Goal: Task Accomplishment & Management: Manage account settings

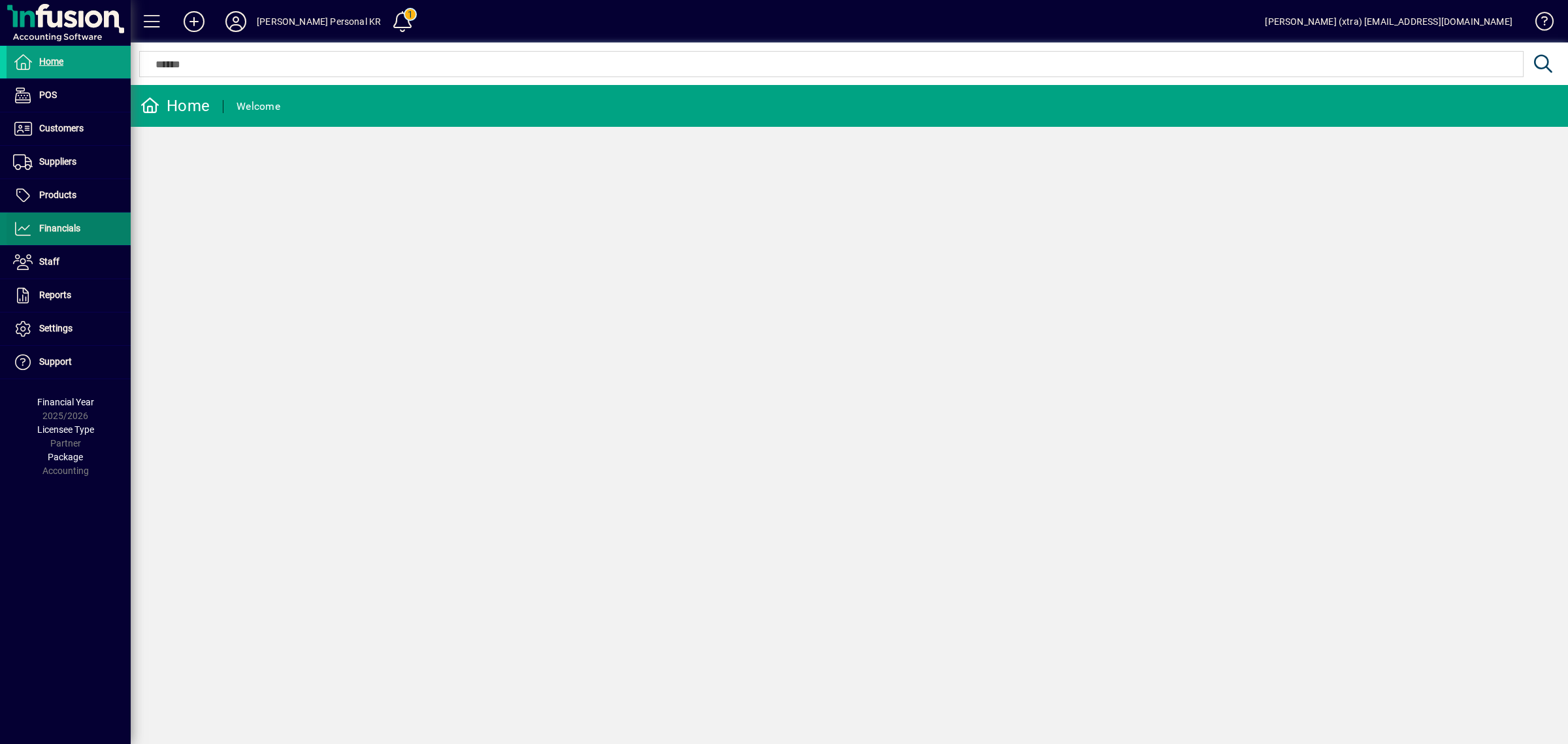
click at [51, 221] on span "Financials" at bounding box center [43, 229] width 74 height 16
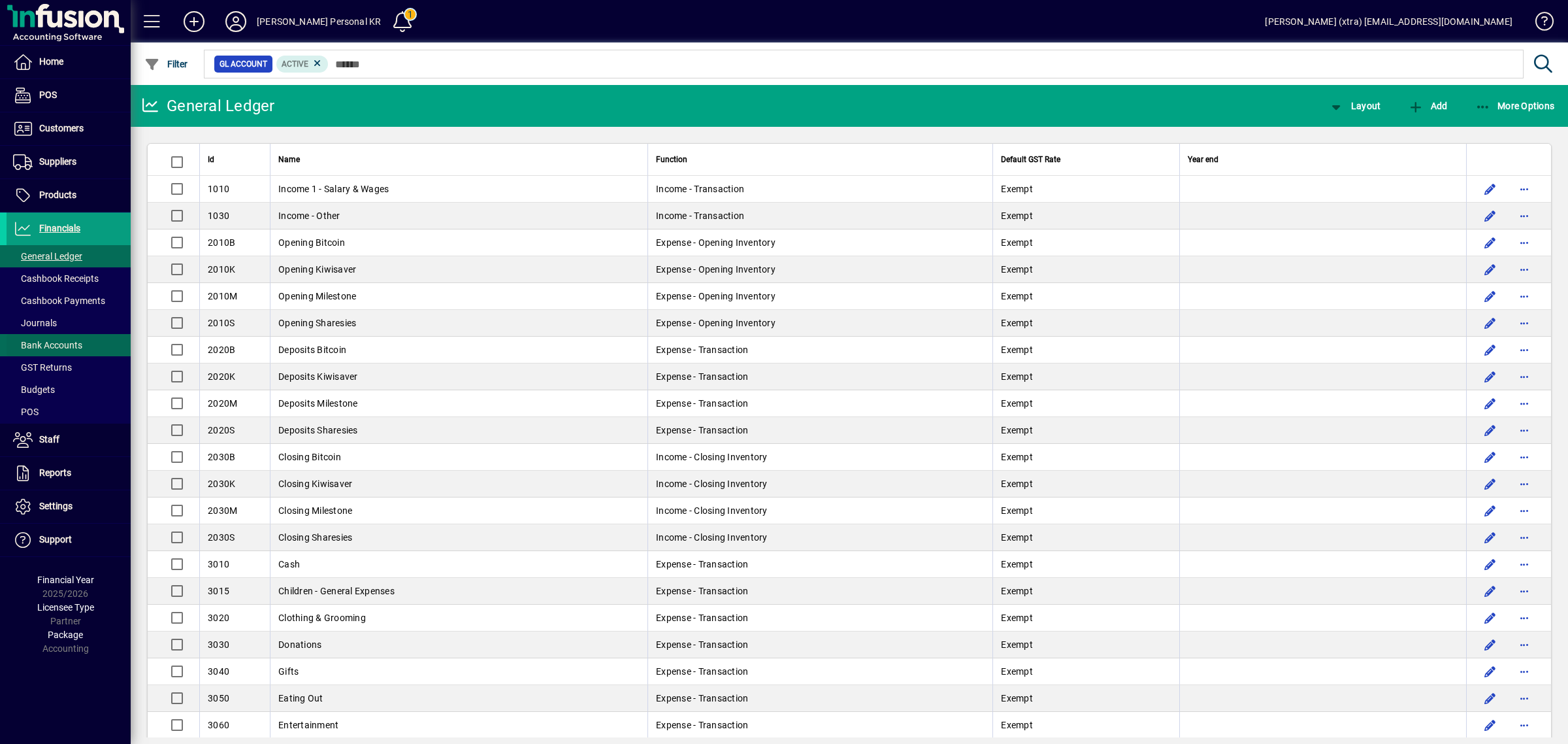
click at [60, 340] on span "Bank Accounts" at bounding box center [48, 345] width 70 height 10
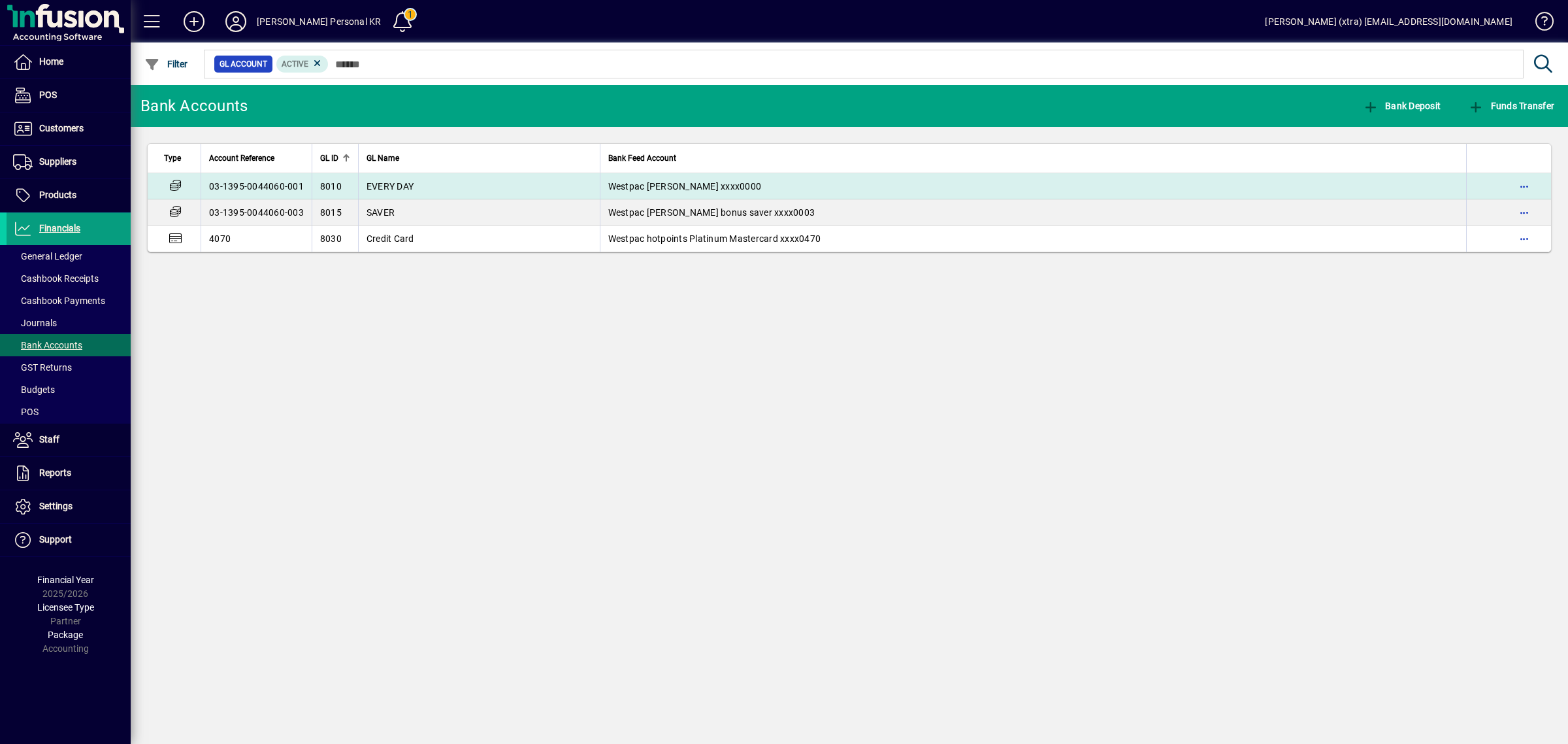
click at [426, 183] on td "EVERY DAY" at bounding box center [479, 186] width 242 height 26
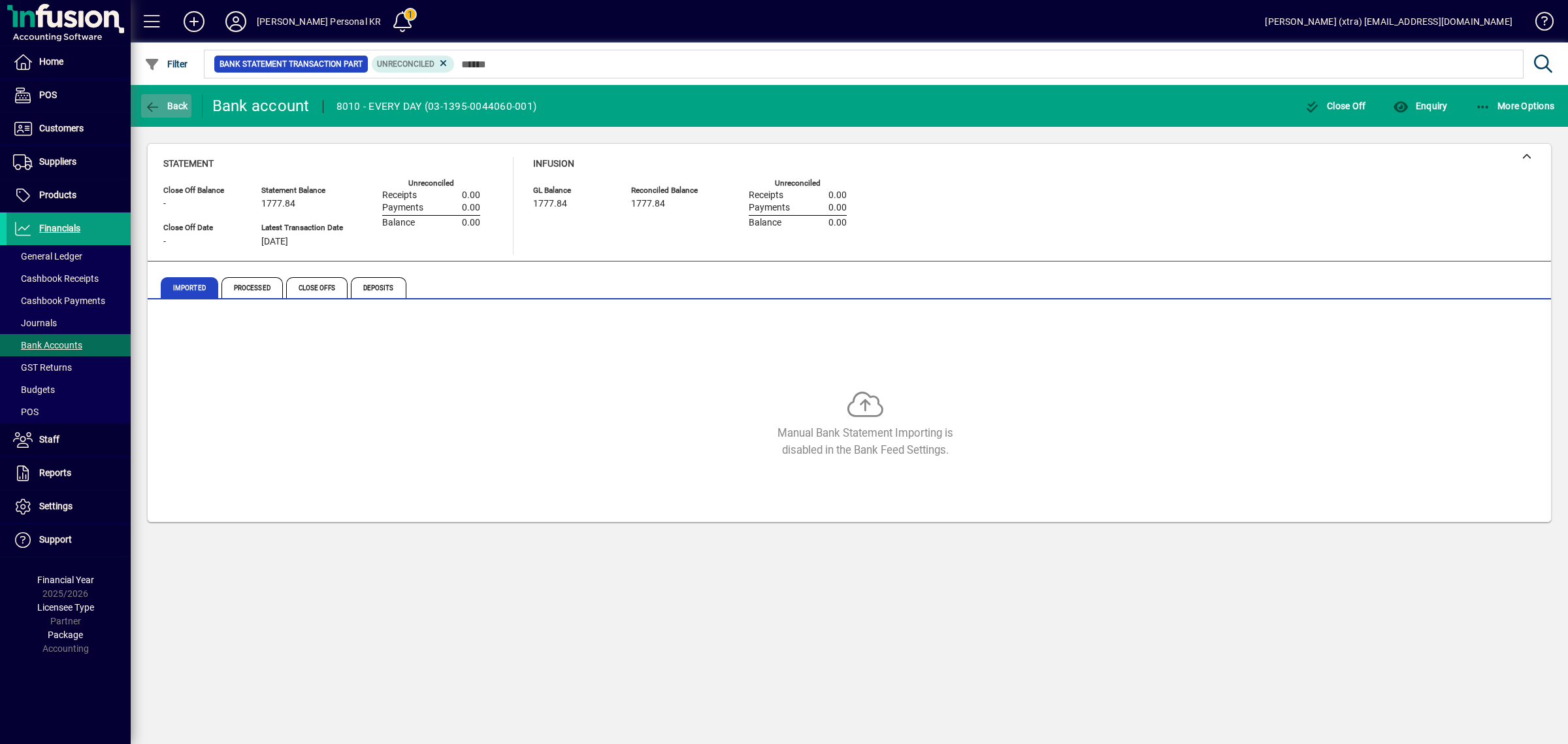
click at [170, 98] on span "button" at bounding box center [166, 106] width 50 height 31
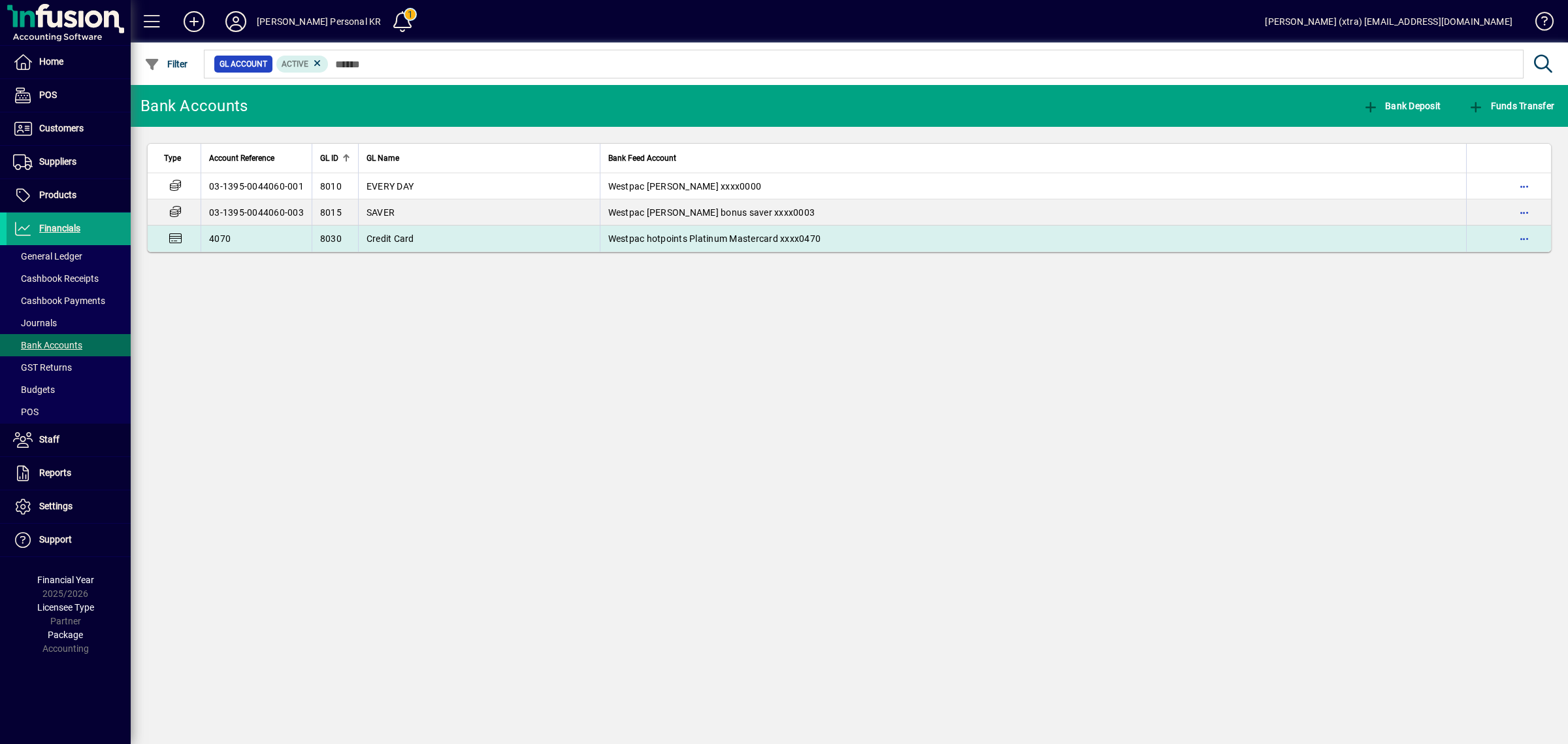
click at [378, 238] on span "Credit Card" at bounding box center [390, 239] width 48 height 10
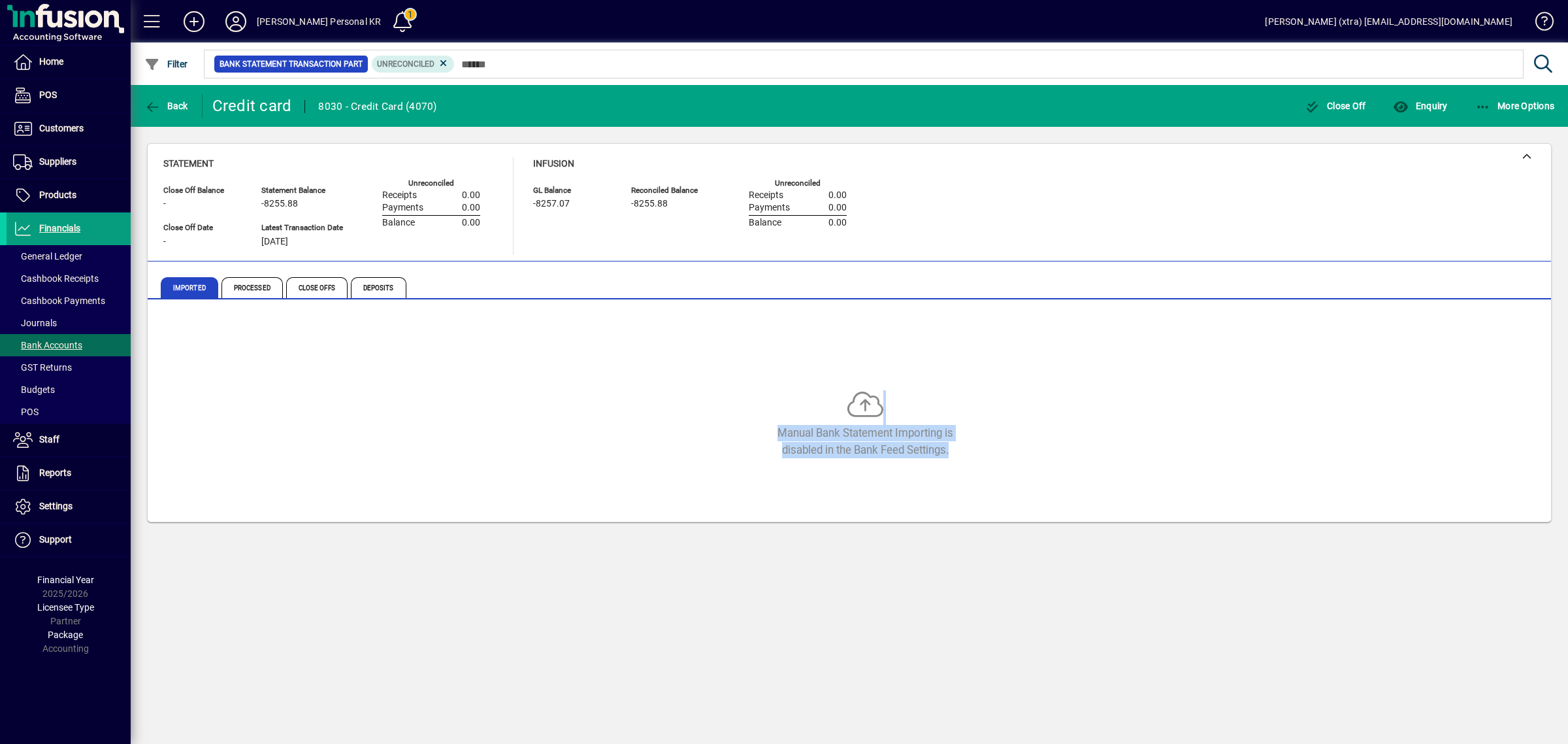
click at [998, 376] on div "Manual Bank Statement Importing is disabled in the Bank Feed Settings." at bounding box center [849, 413] width 1372 height 196
click at [171, 98] on span "button" at bounding box center [166, 106] width 50 height 31
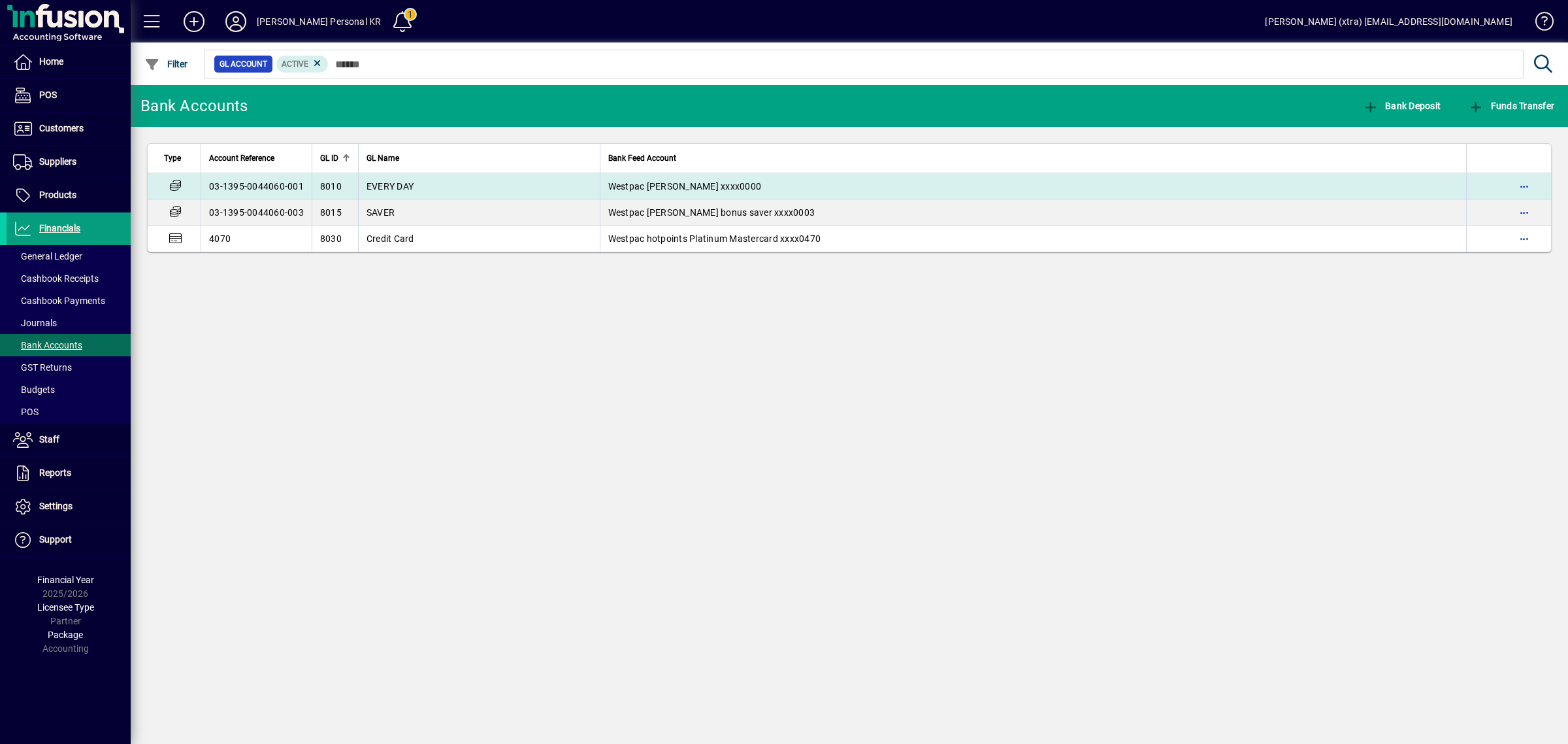
click at [355, 186] on td "8010" at bounding box center [334, 186] width 47 height 26
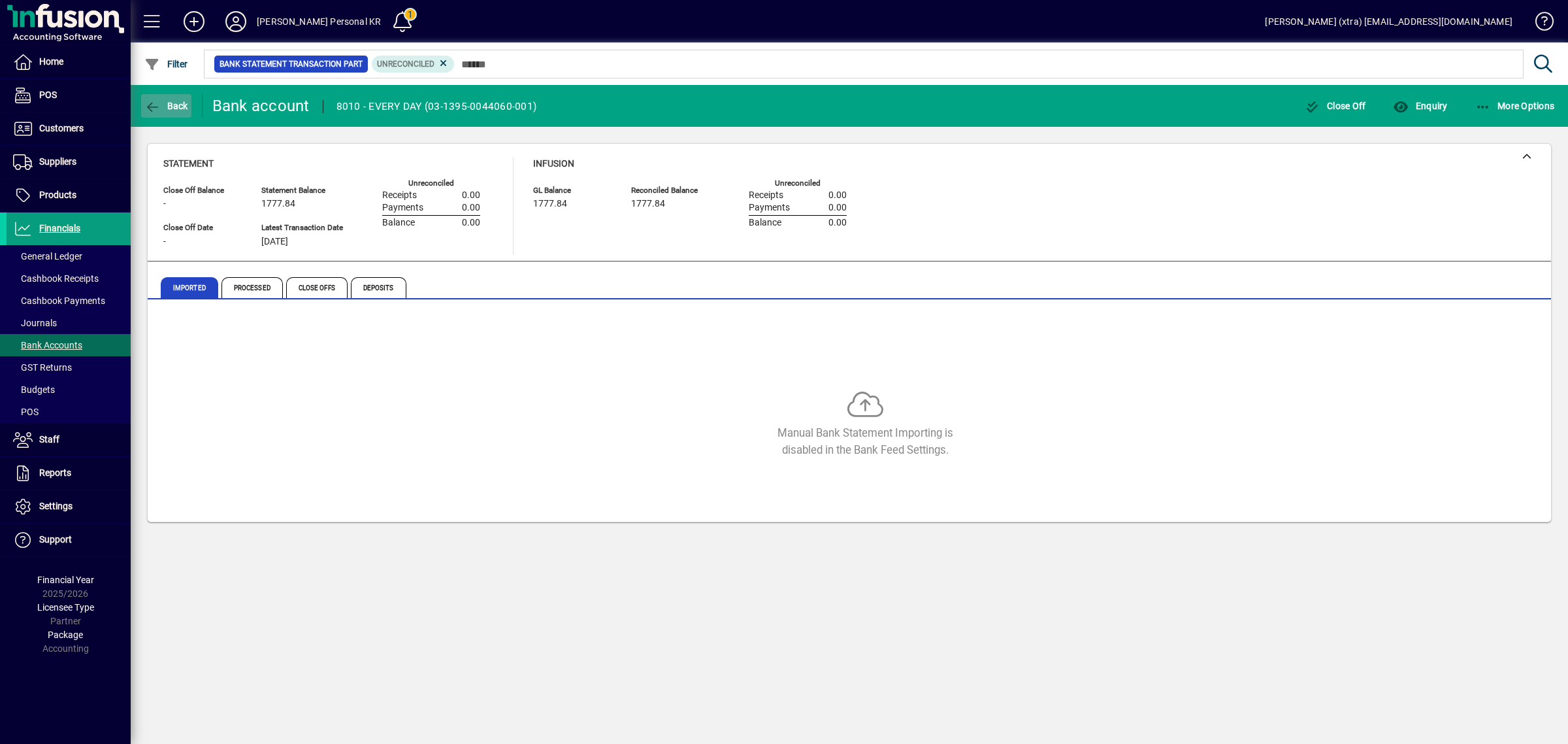
click at [171, 114] on span "button" at bounding box center [166, 106] width 50 height 31
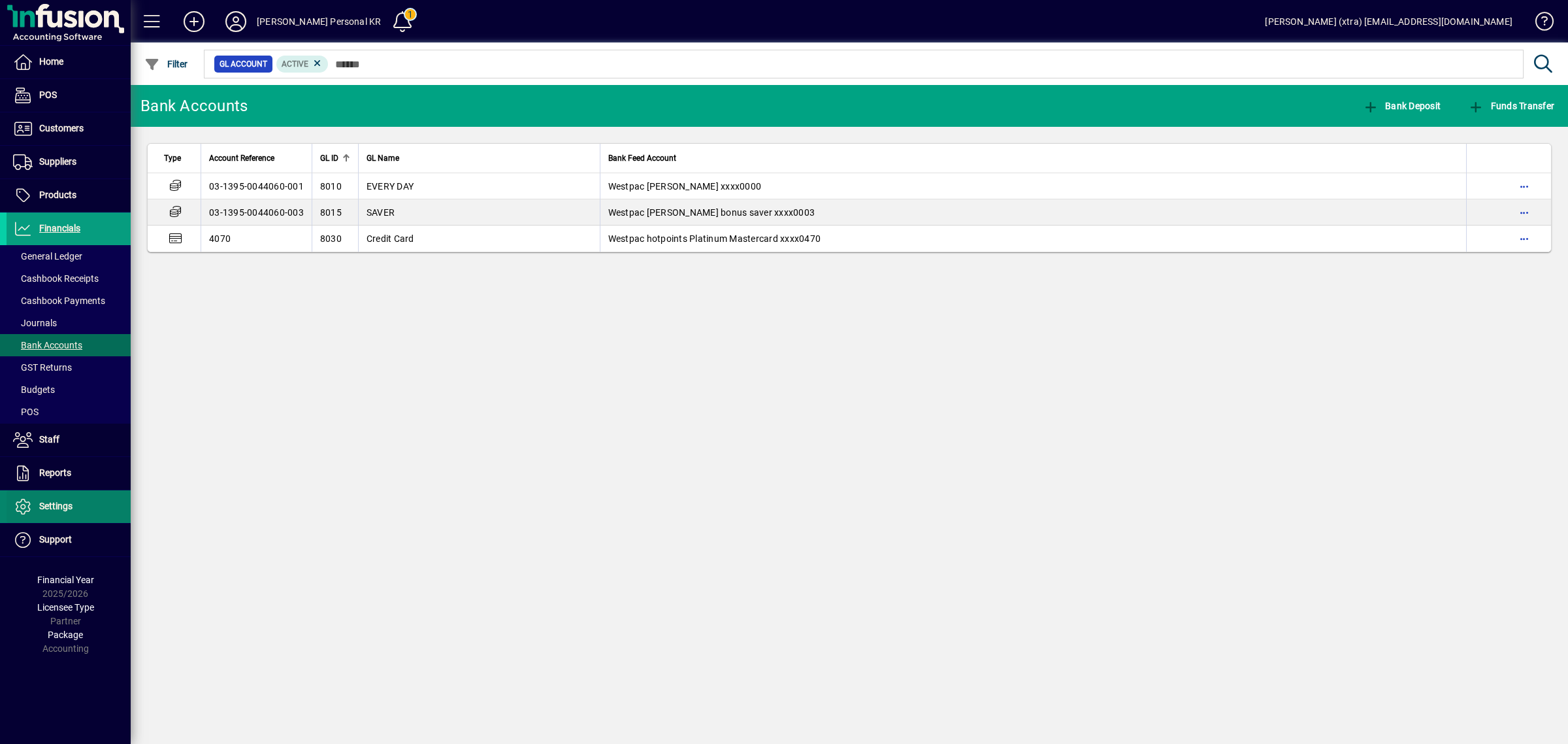
click at [70, 503] on link "Settings" at bounding box center [68, 506] width 124 height 33
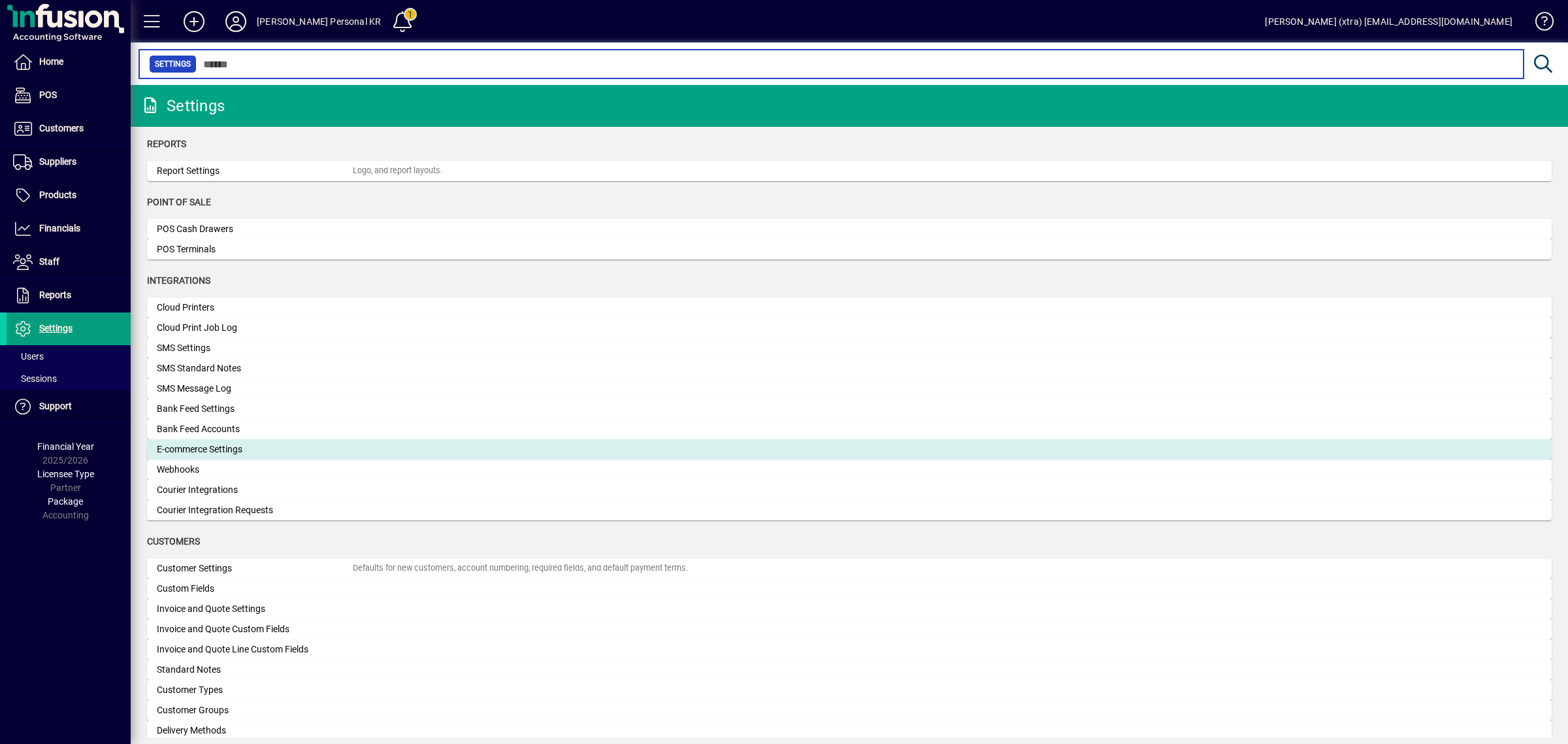
scroll to position [325, 0]
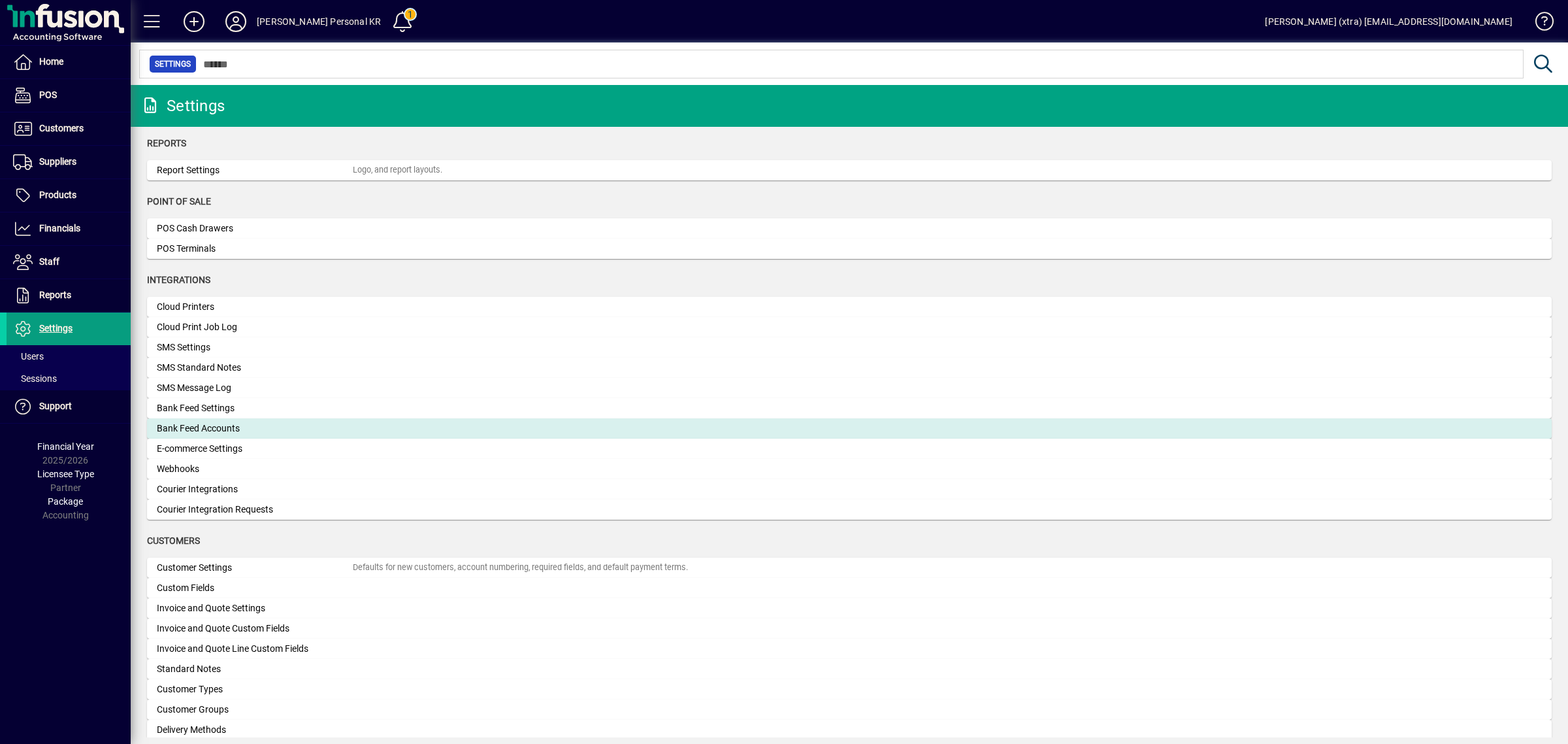
click at [222, 426] on div "Bank Feed Accounts" at bounding box center [254, 428] width 196 height 14
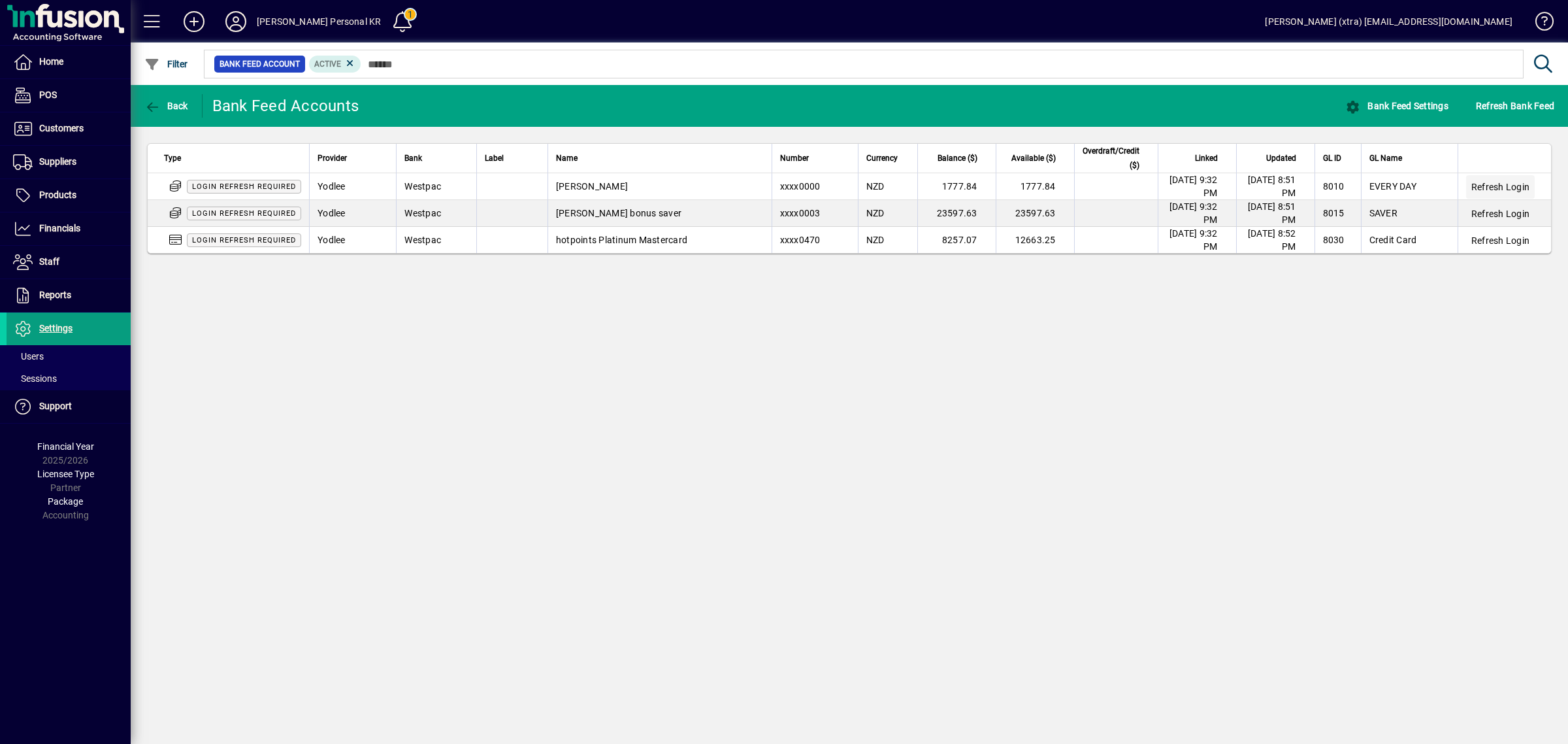
click at [1514, 188] on span "Refresh Login" at bounding box center [1500, 187] width 58 height 13
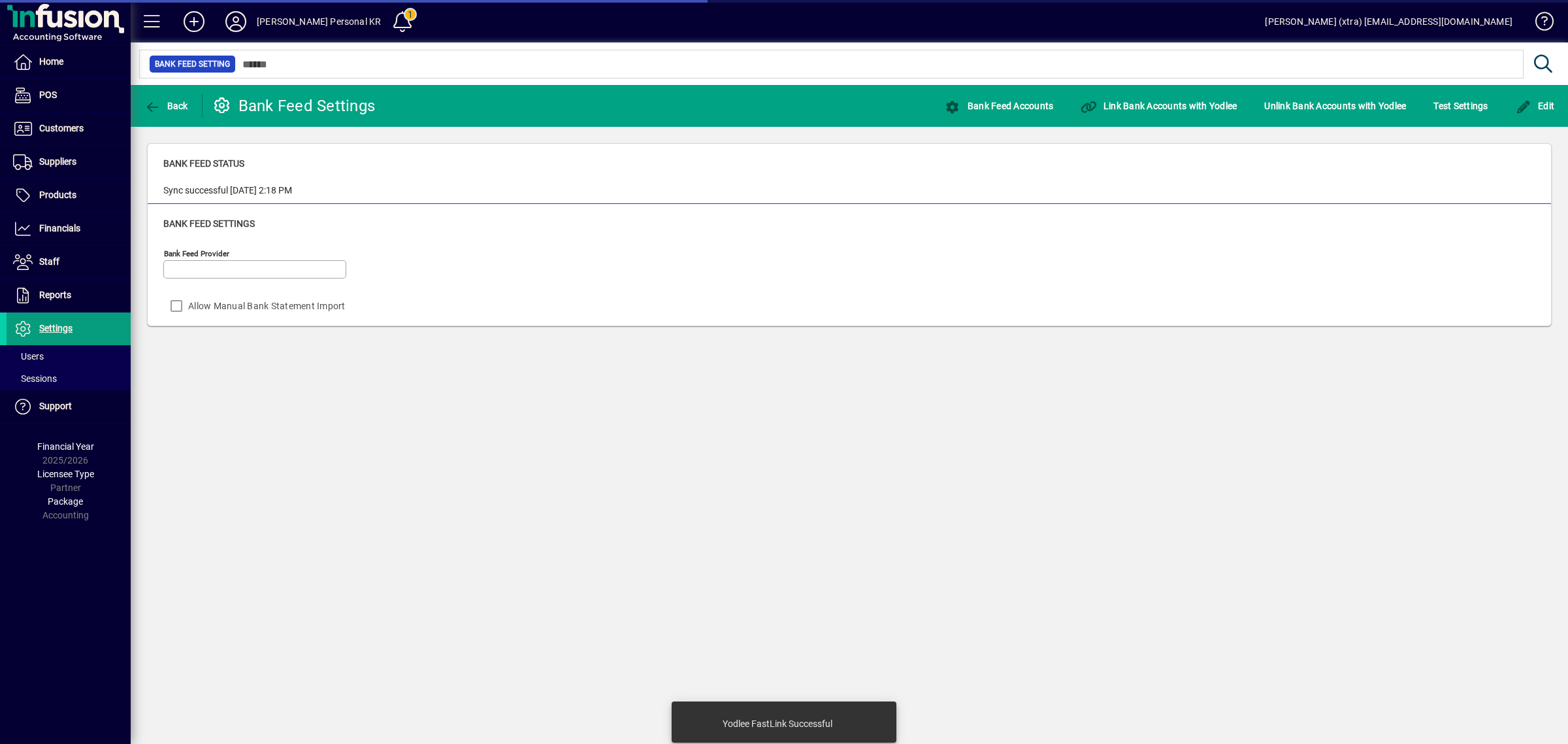
type input "******"
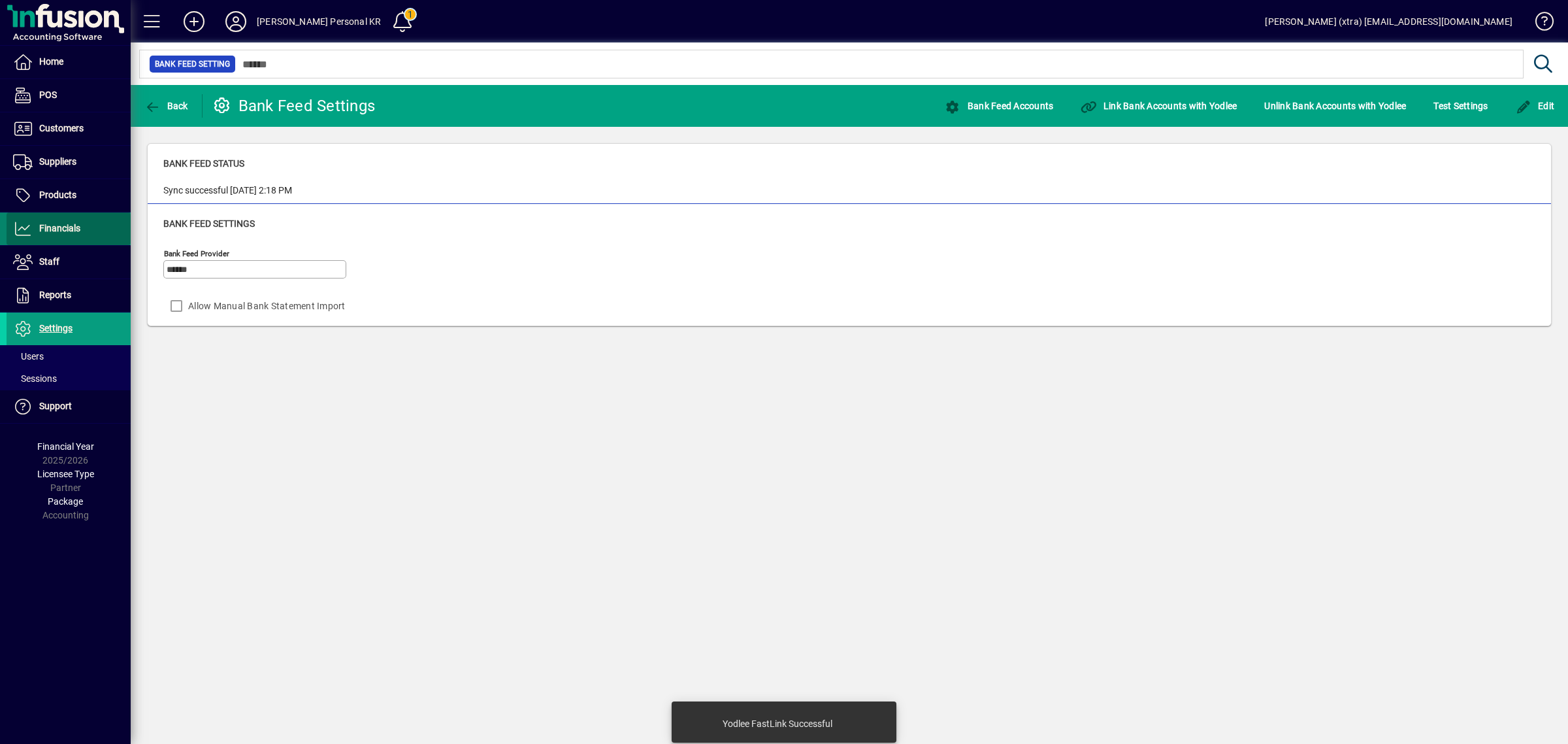
click at [68, 226] on span "Financials" at bounding box center [60, 228] width 41 height 10
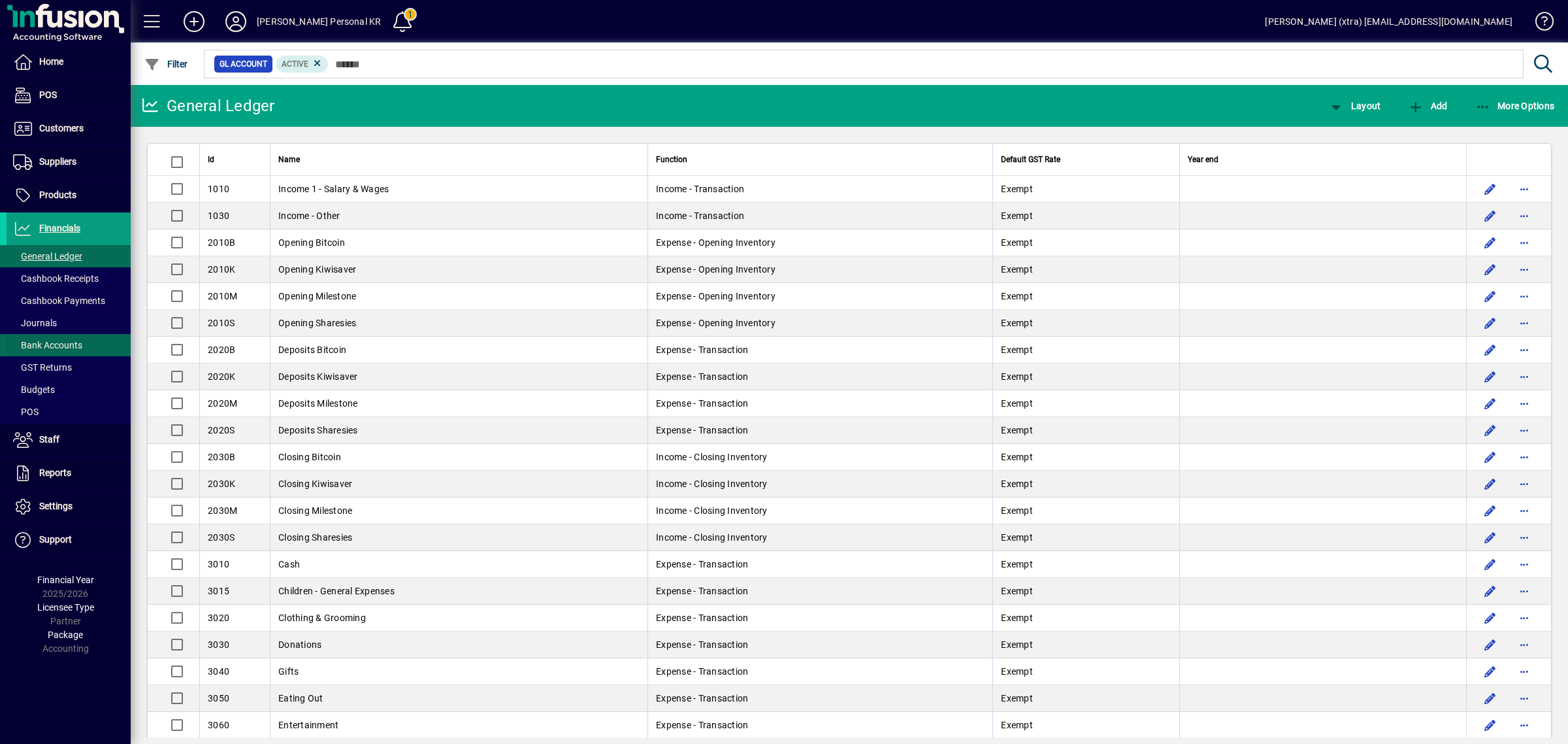
click at [59, 341] on span "Bank Accounts" at bounding box center [48, 345] width 70 height 10
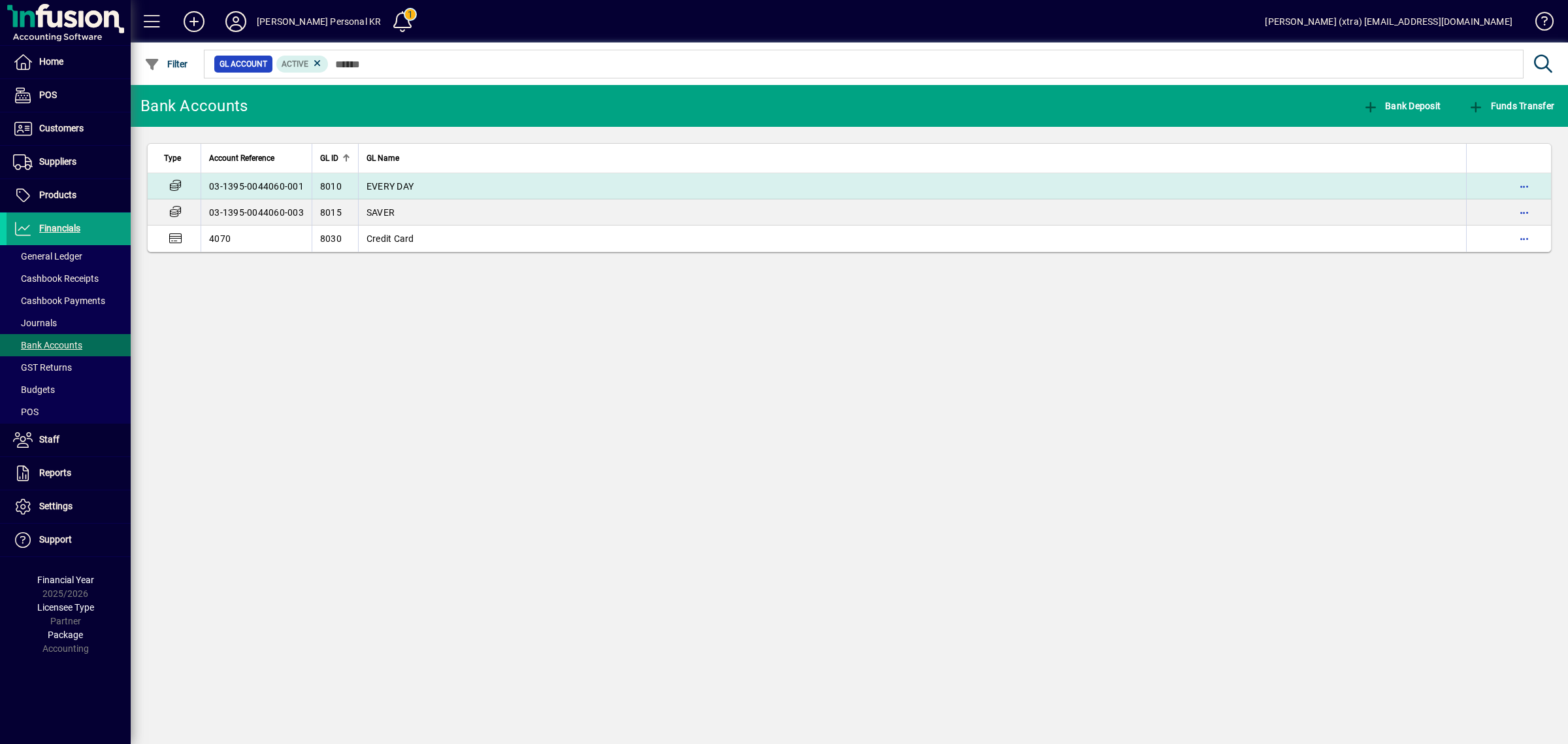
click at [314, 177] on td "8010" at bounding box center [334, 186] width 47 height 26
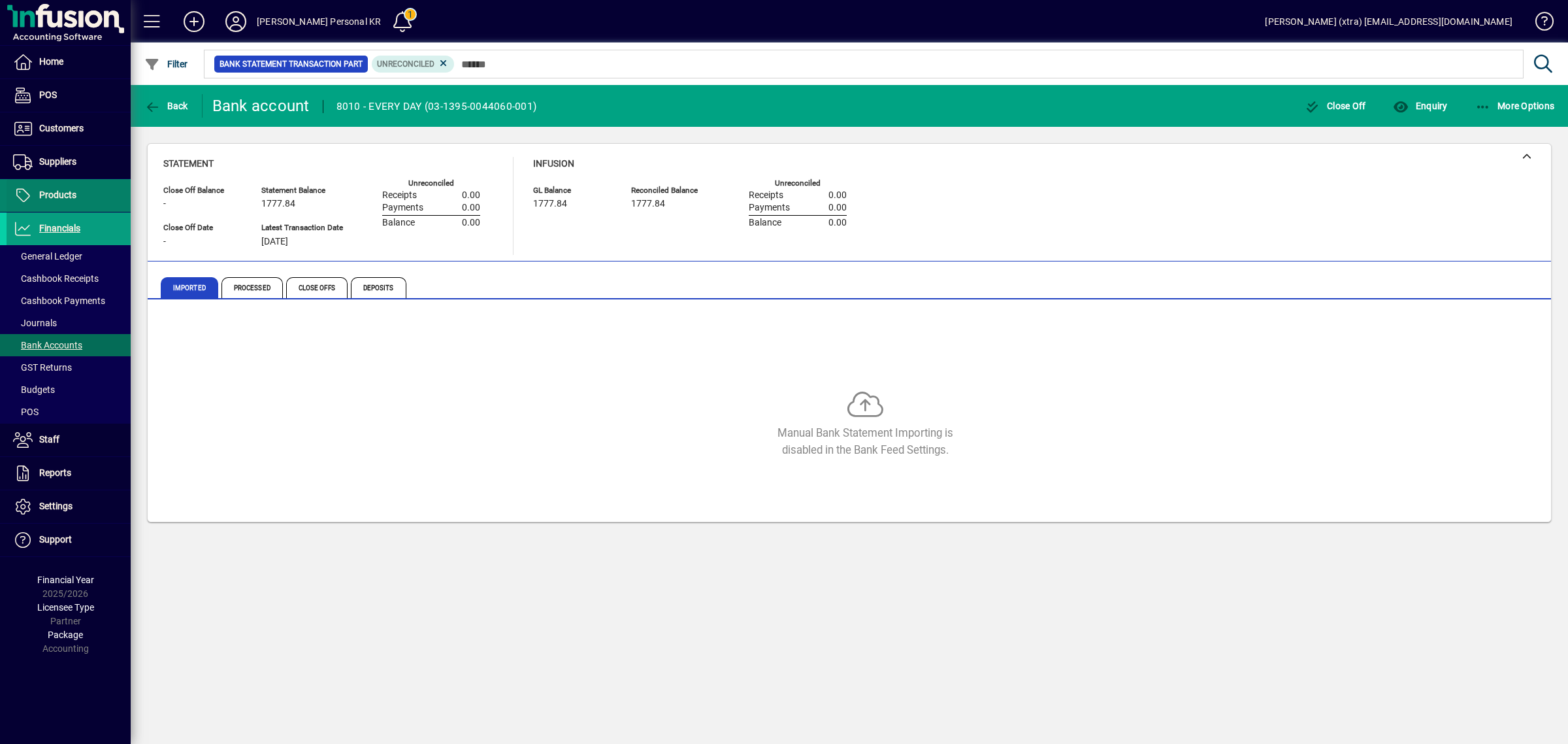
click at [33, 185] on span at bounding box center [68, 196] width 124 height 31
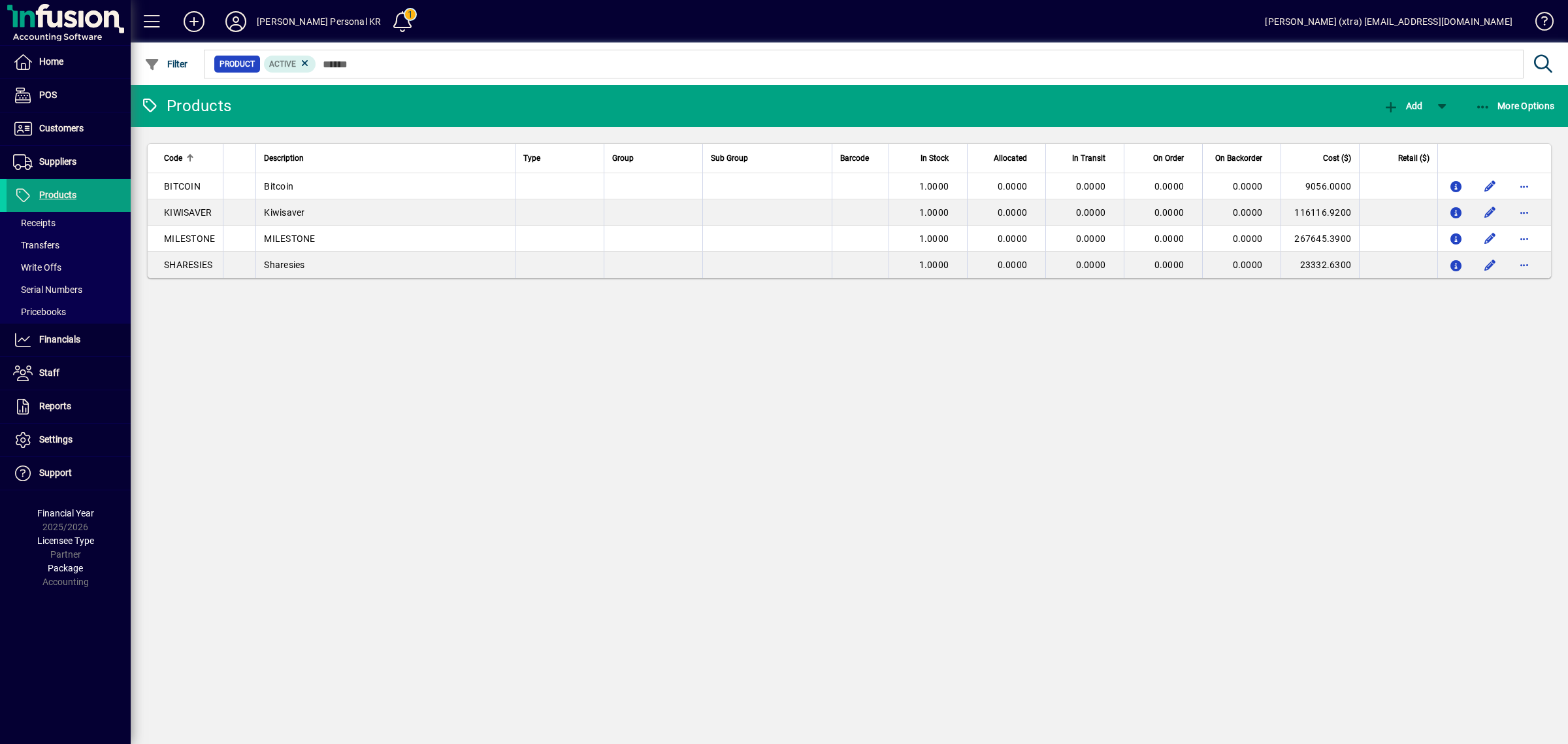
click at [559, 386] on div "Products Add More Options Code Description Type Group Sub Group Barcode In Stoc…" at bounding box center [849, 415] width 1437 height 659
click at [233, 20] on icon at bounding box center [236, 22] width 26 height 21
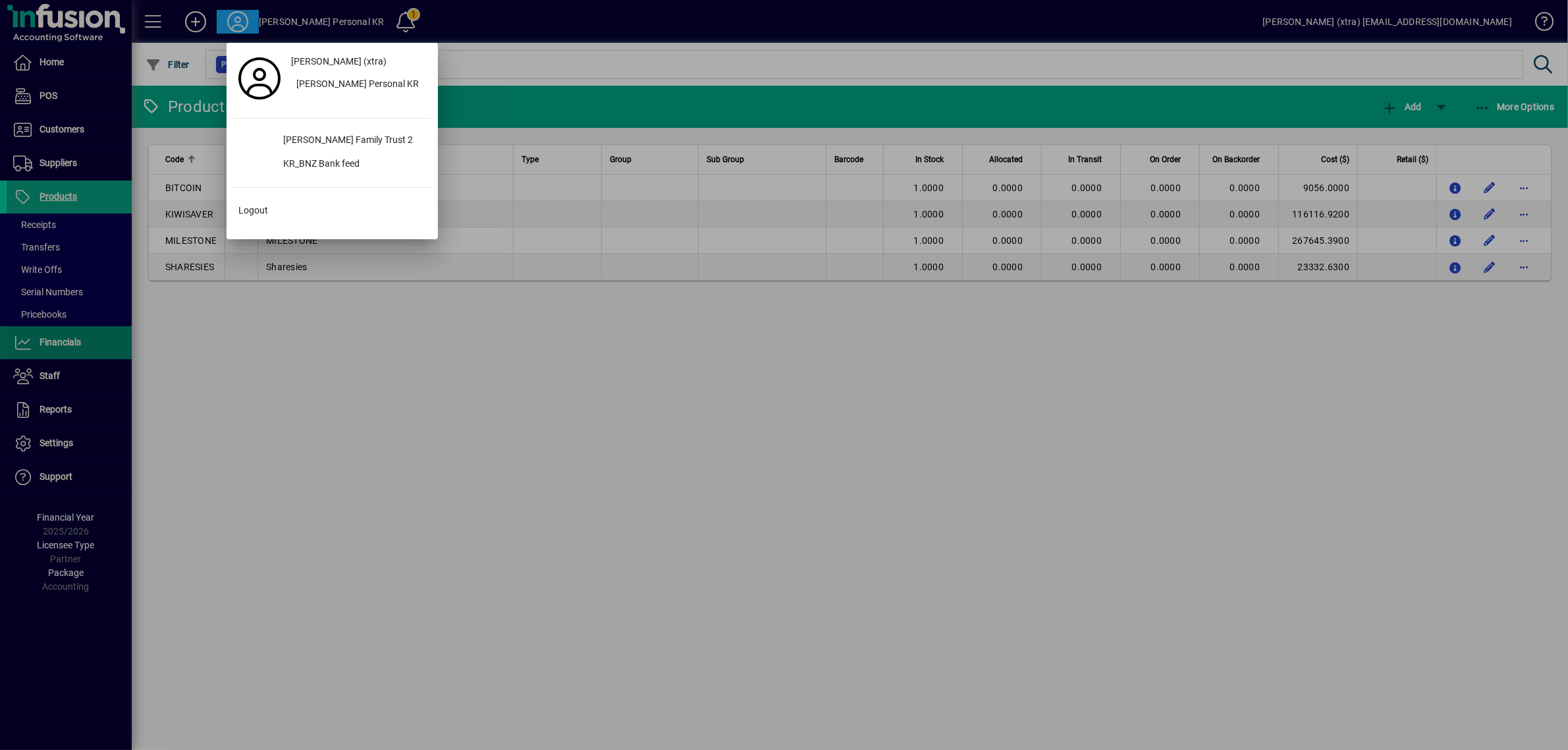
drag, startPoint x: 469, startPoint y: 465, endPoint x: 112, endPoint y: 356, distance: 373.3
click at [407, 446] on div at bounding box center [784, 375] width 1568 height 750
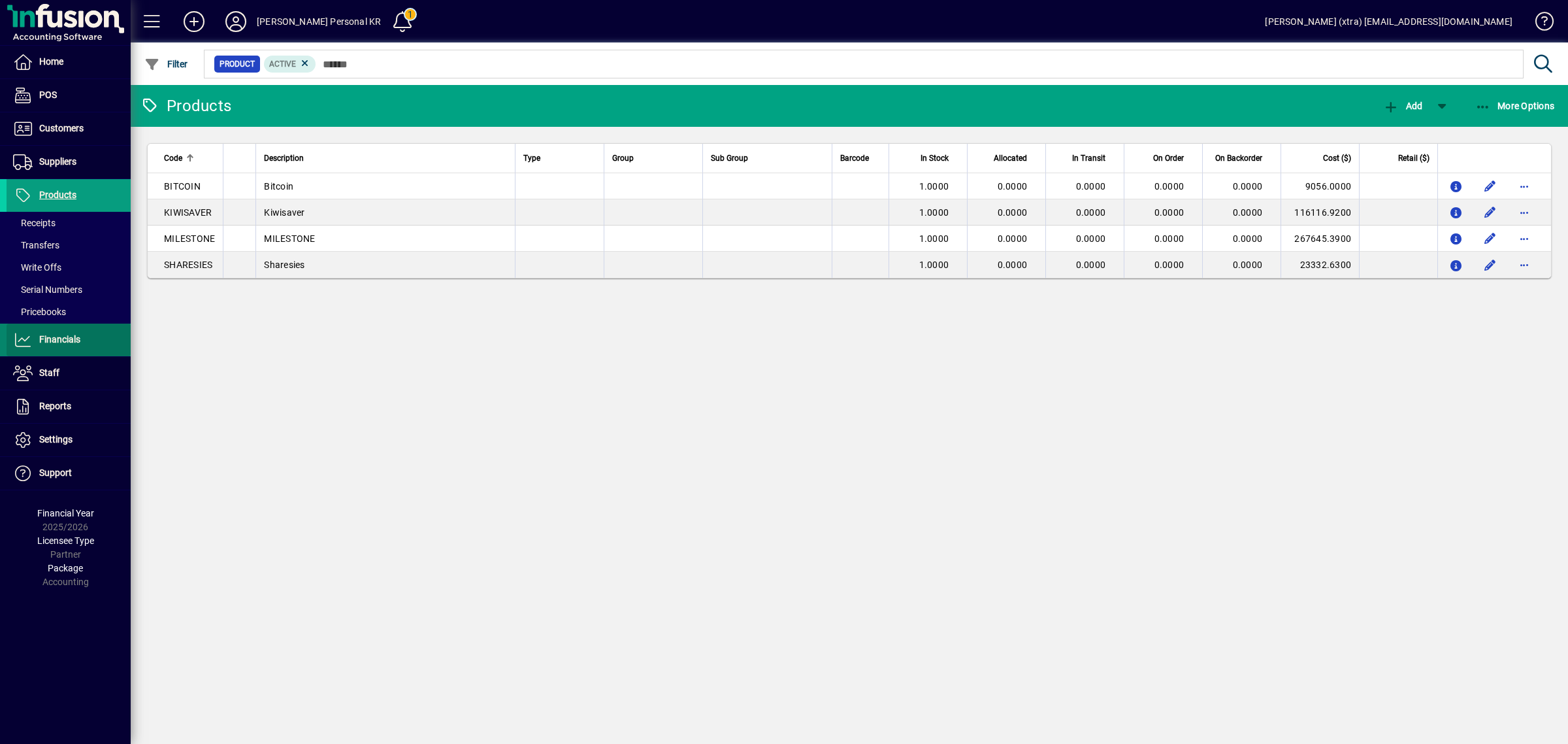
click at [64, 342] on span "Financials" at bounding box center [60, 339] width 41 height 10
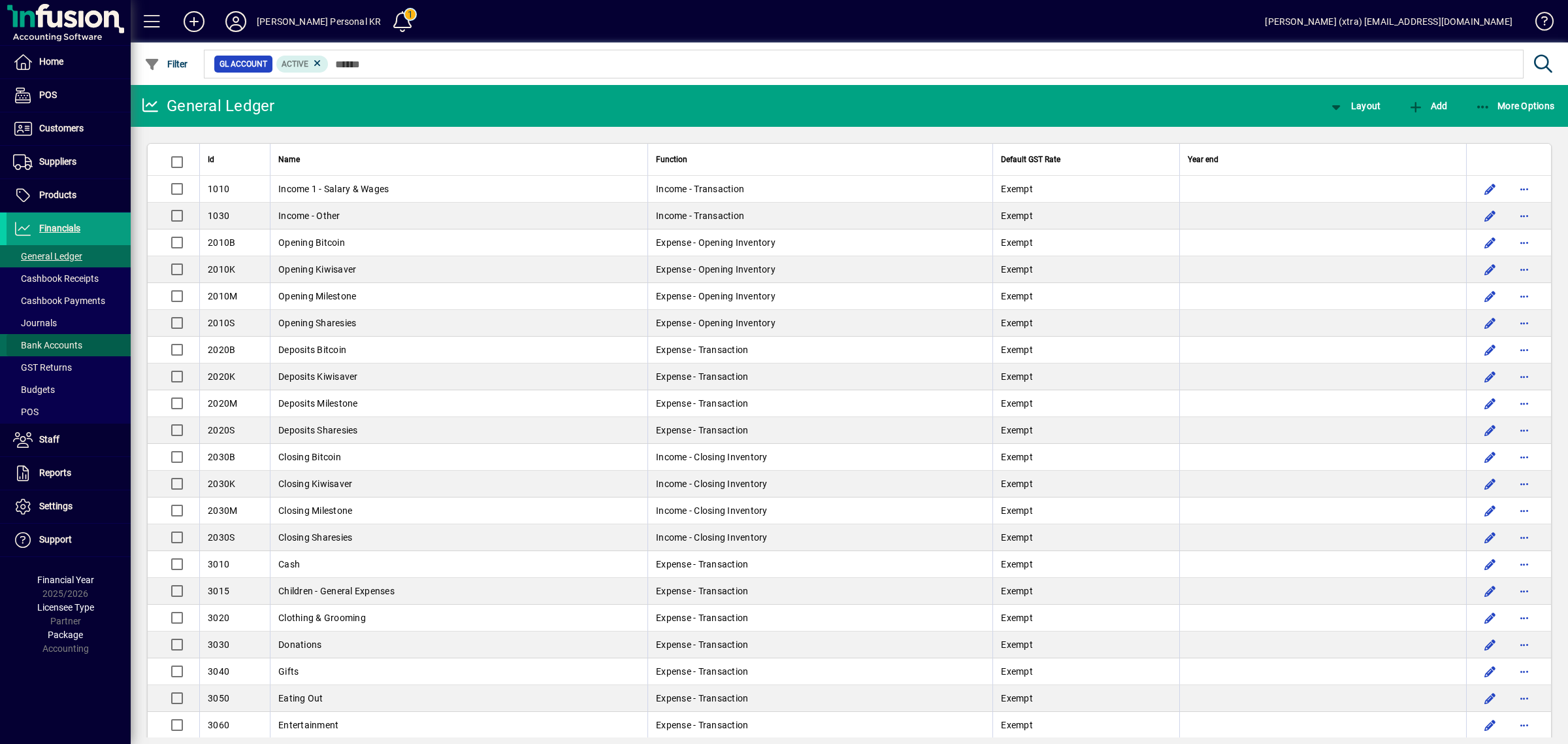
click at [41, 345] on span "Bank Accounts" at bounding box center [48, 345] width 70 height 10
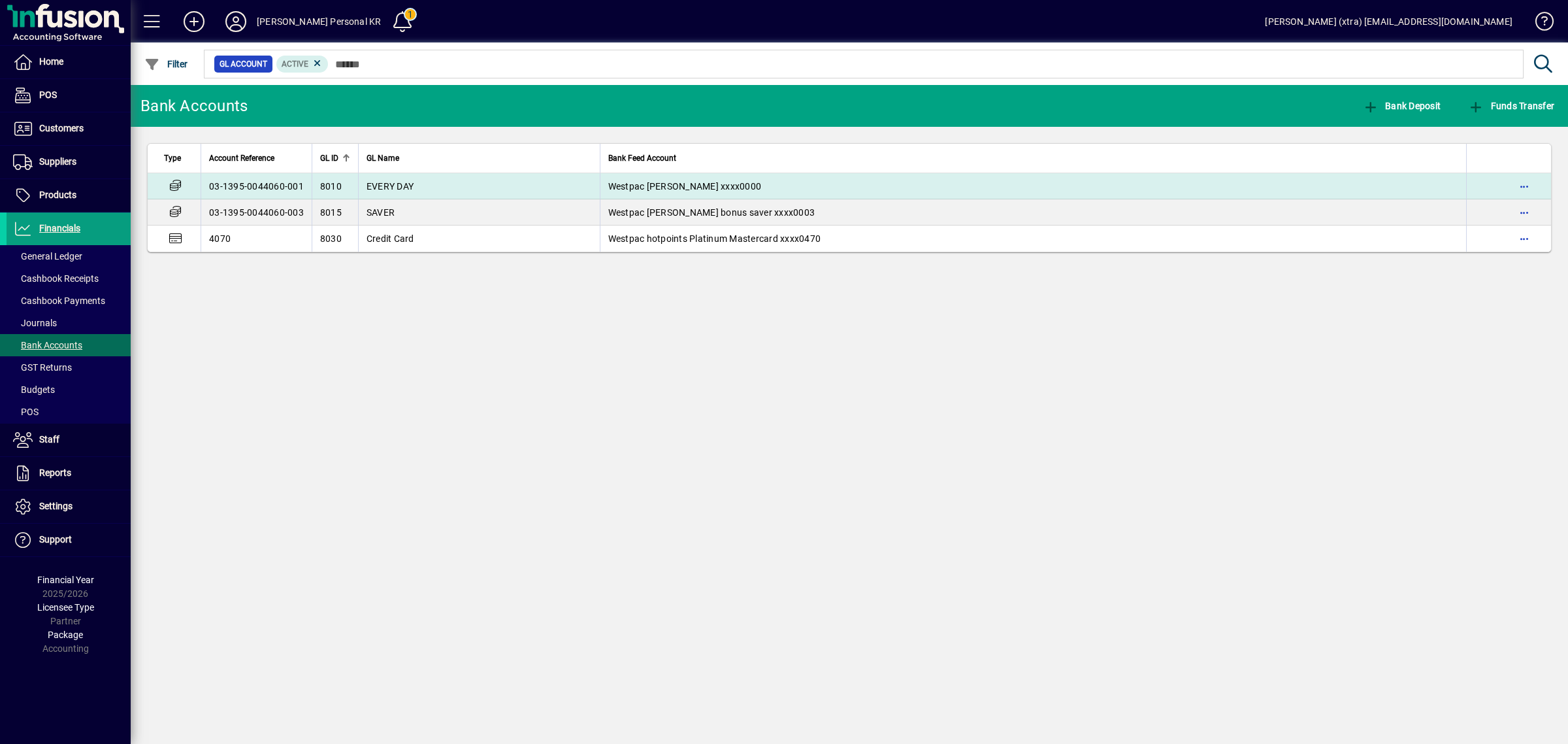
click at [358, 184] on td "EVERY DAY" at bounding box center [479, 186] width 242 height 26
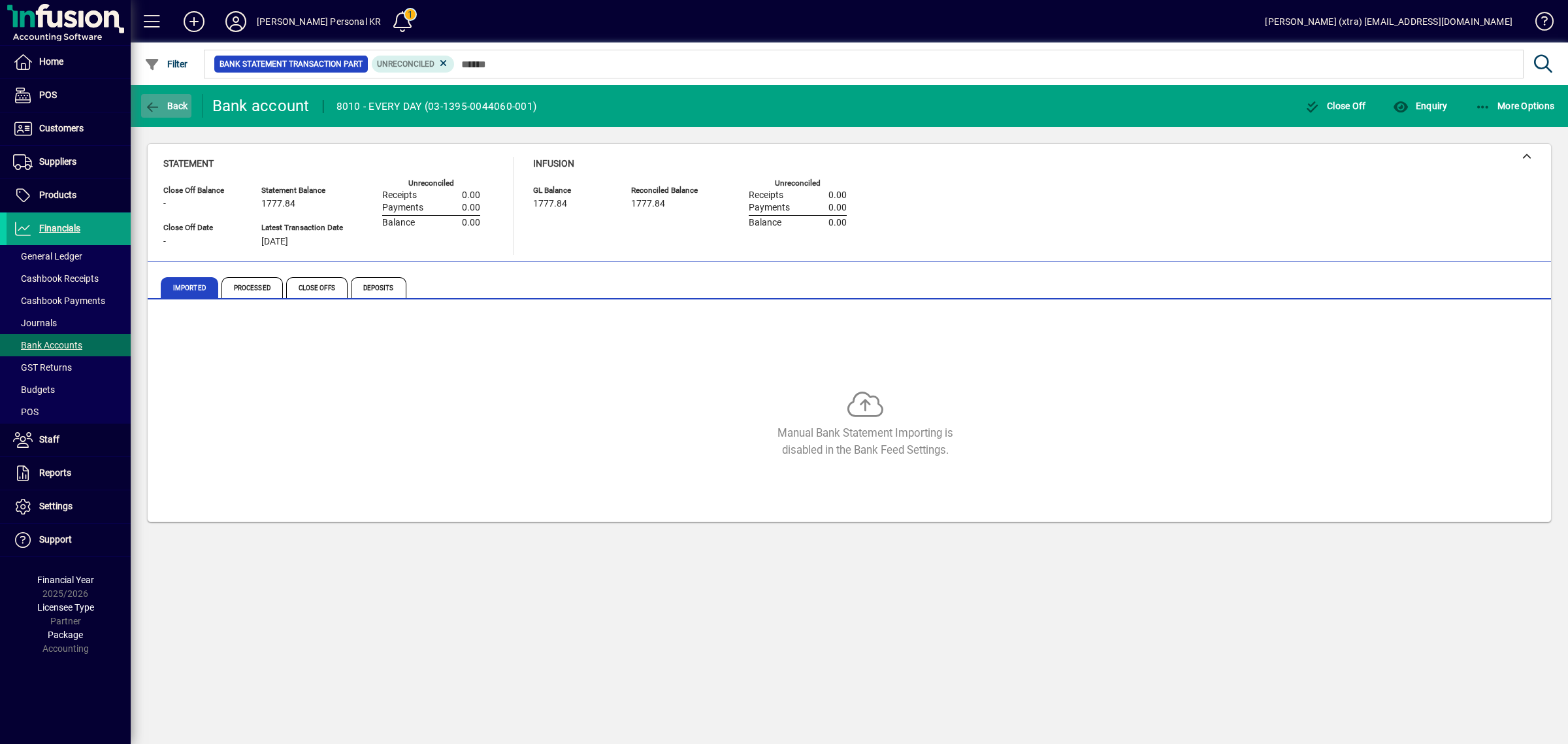
click at [167, 96] on span "button" at bounding box center [166, 106] width 50 height 31
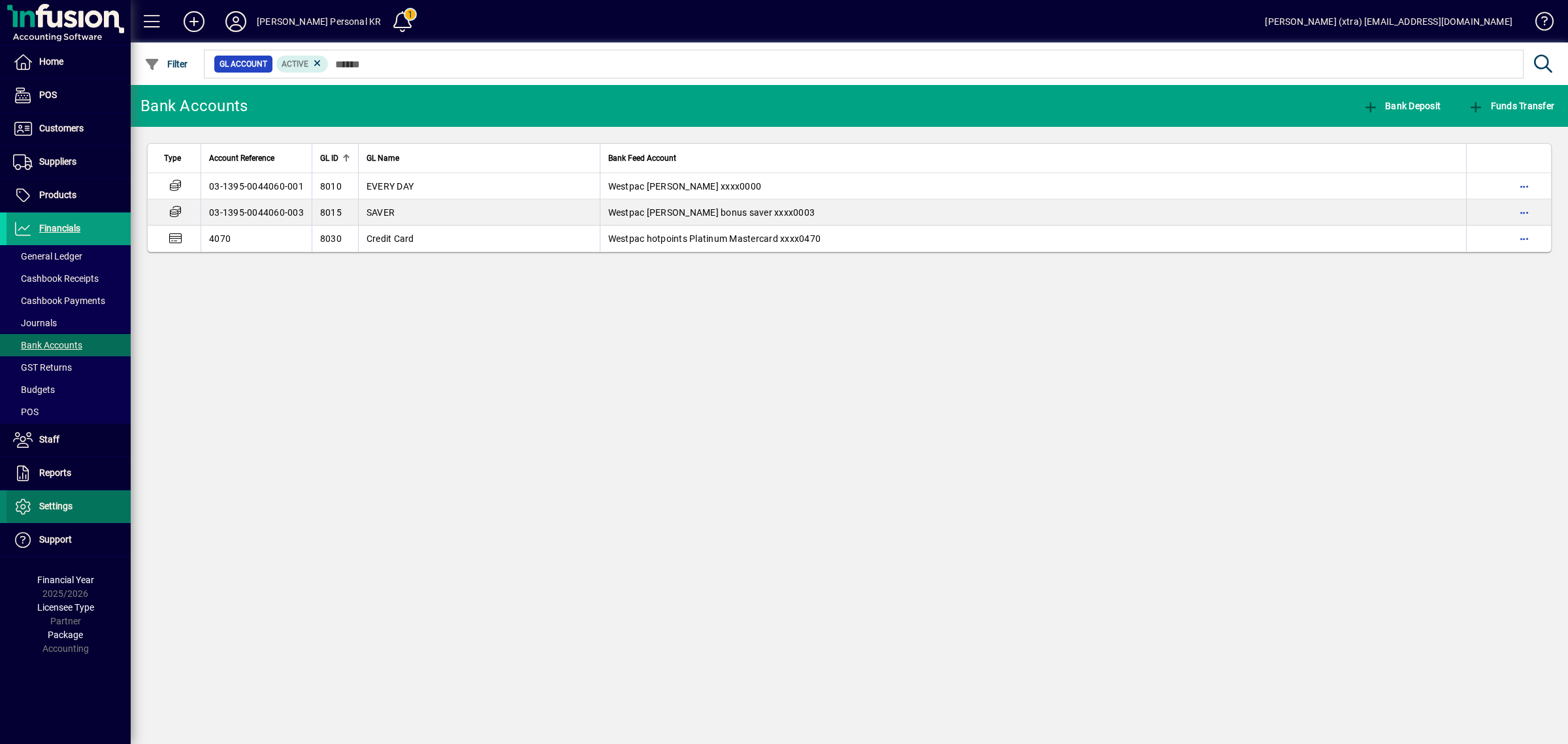
drag, startPoint x: 38, startPoint y: 510, endPoint x: 57, endPoint y: 506, distance: 19.4
click at [40, 510] on span "Settings" at bounding box center [39, 506] width 66 height 16
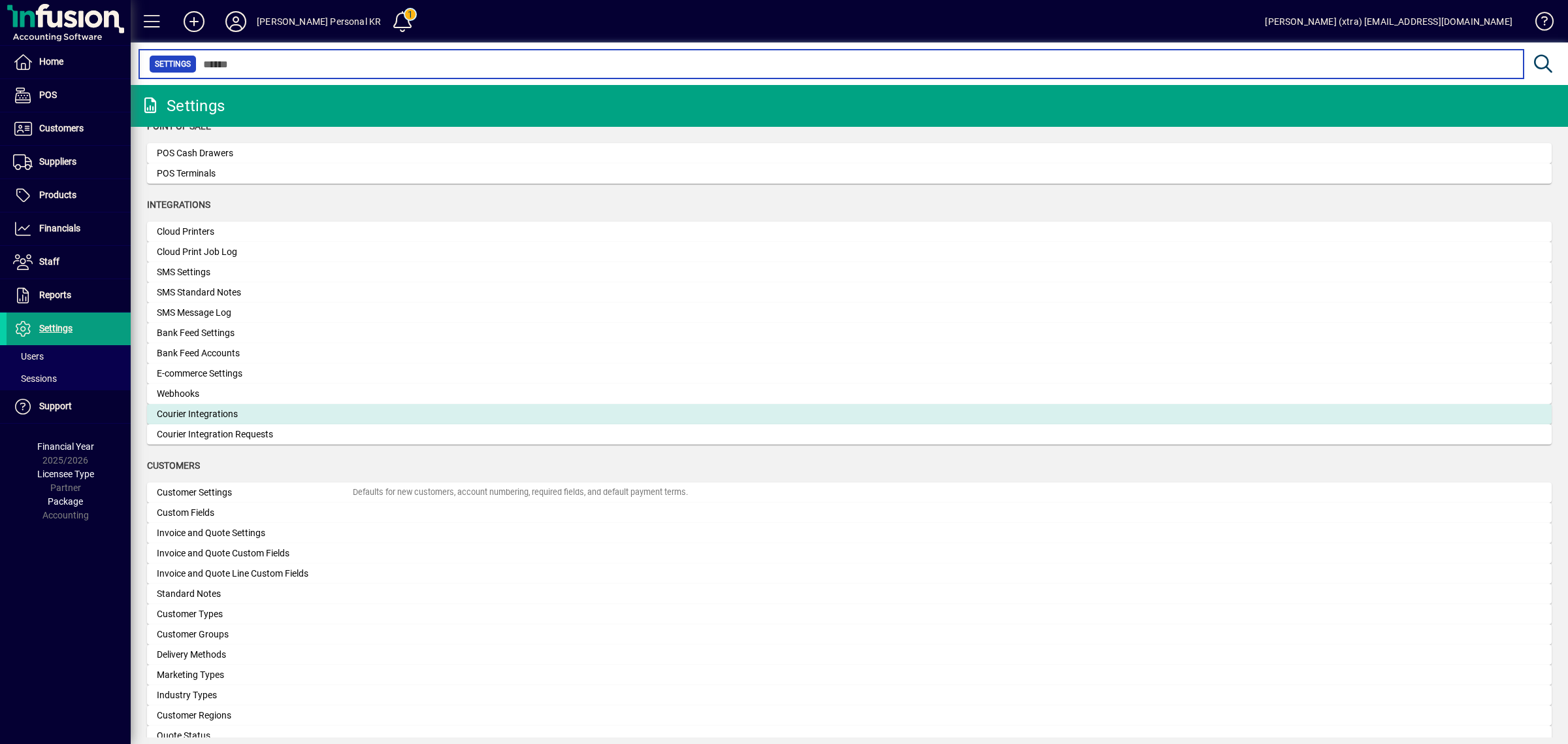
scroll to position [409, 0]
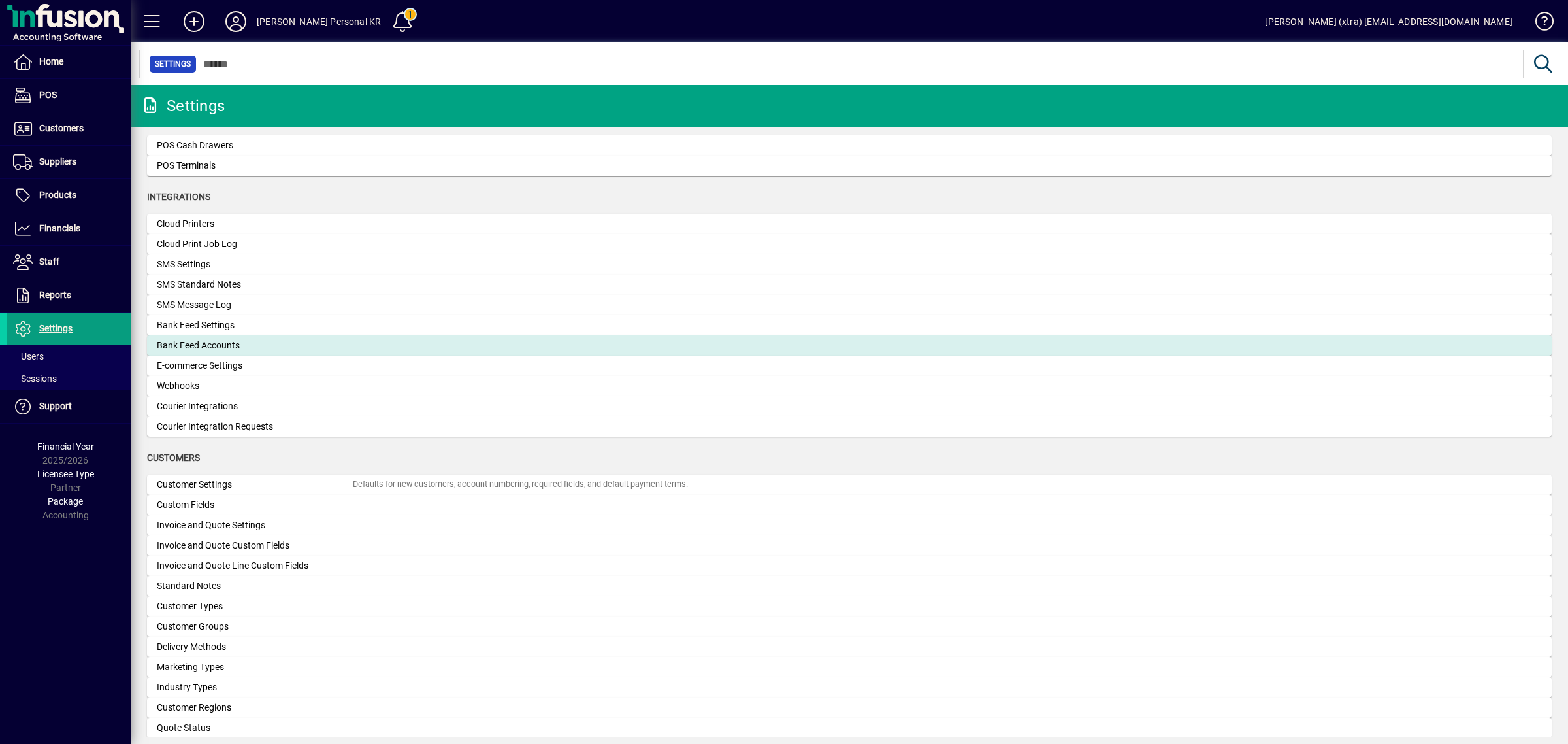
click at [211, 339] on div "Bank Feed Accounts" at bounding box center [254, 345] width 196 height 14
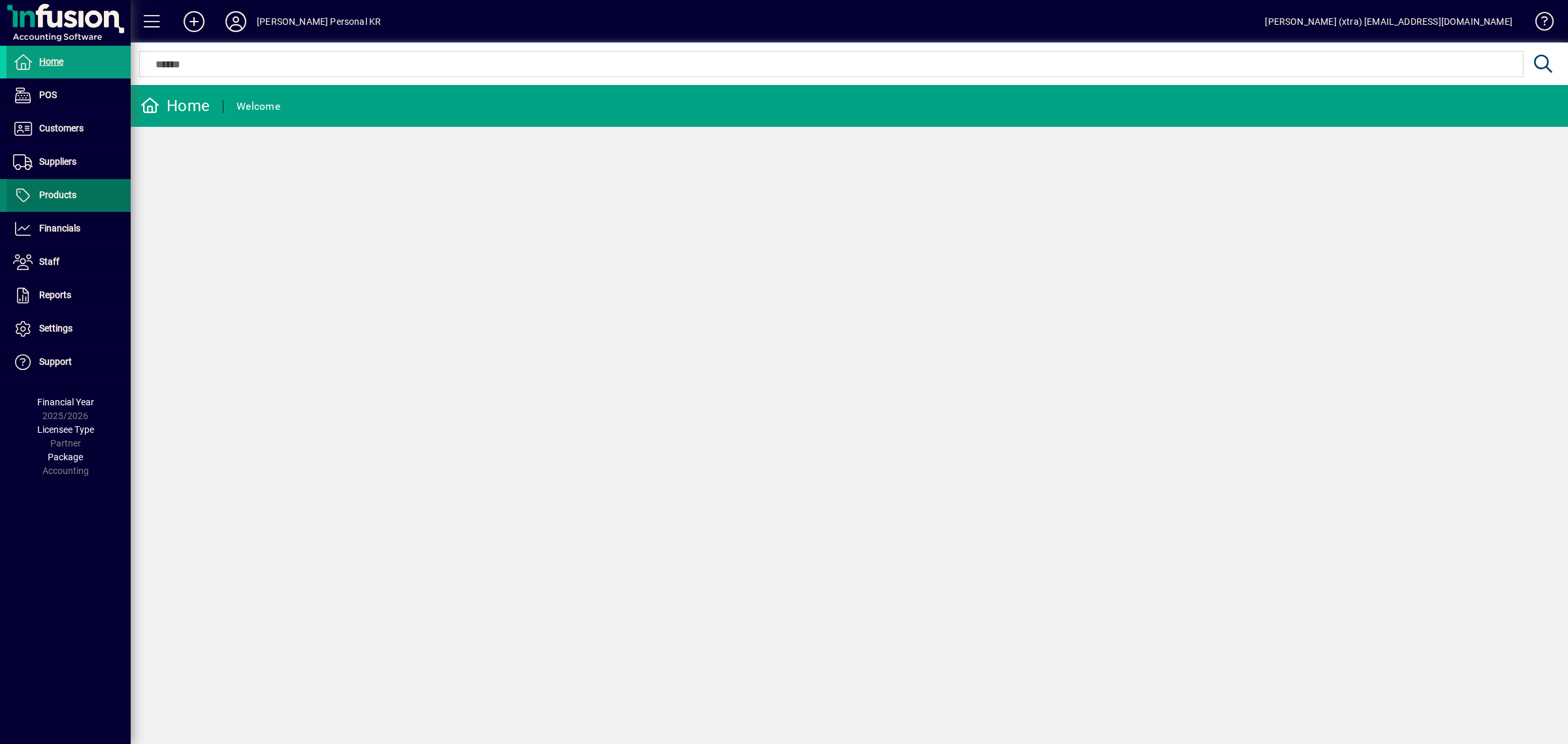
click at [57, 197] on span "Products" at bounding box center [58, 195] width 37 height 10
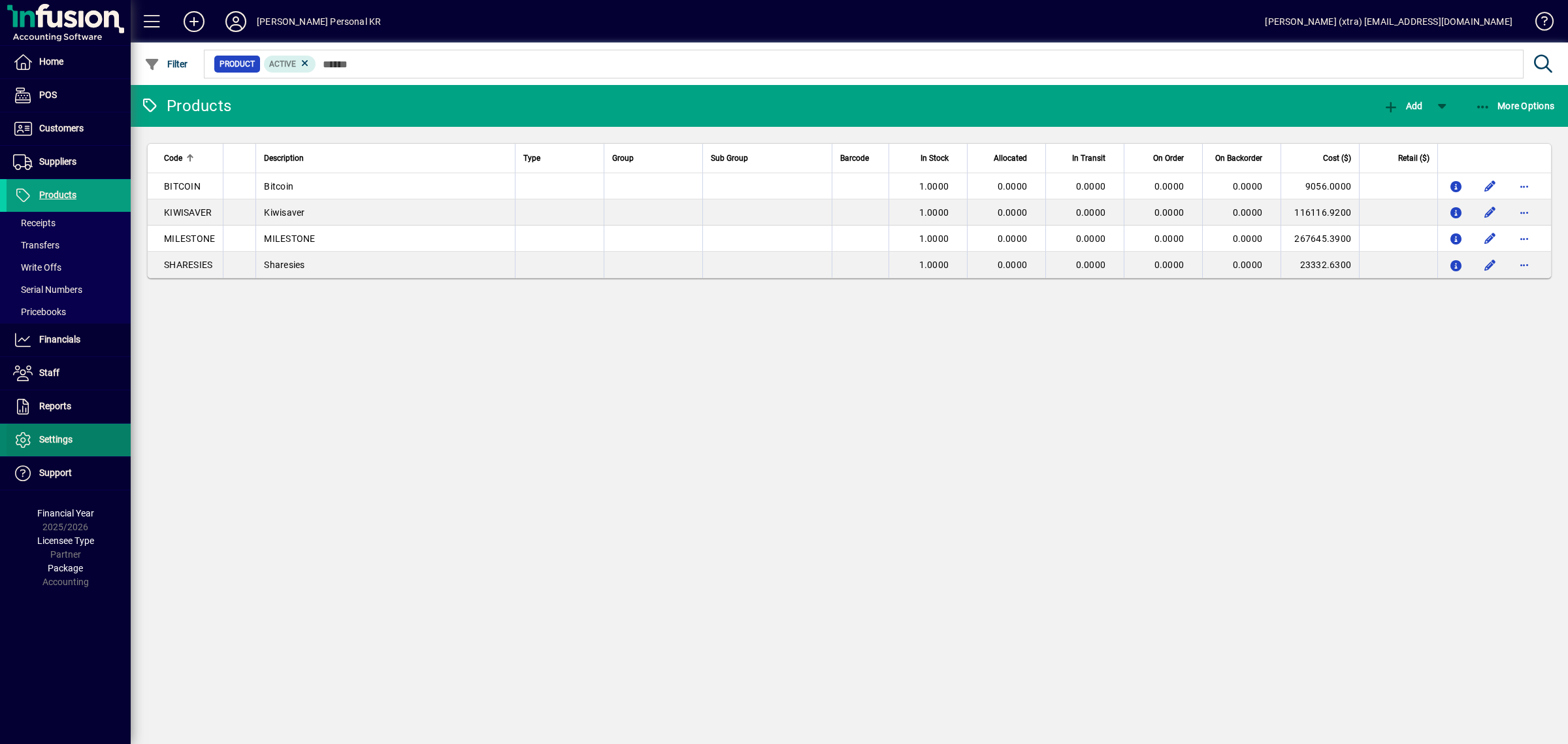
click at [53, 438] on span "Settings" at bounding box center [56, 439] width 33 height 10
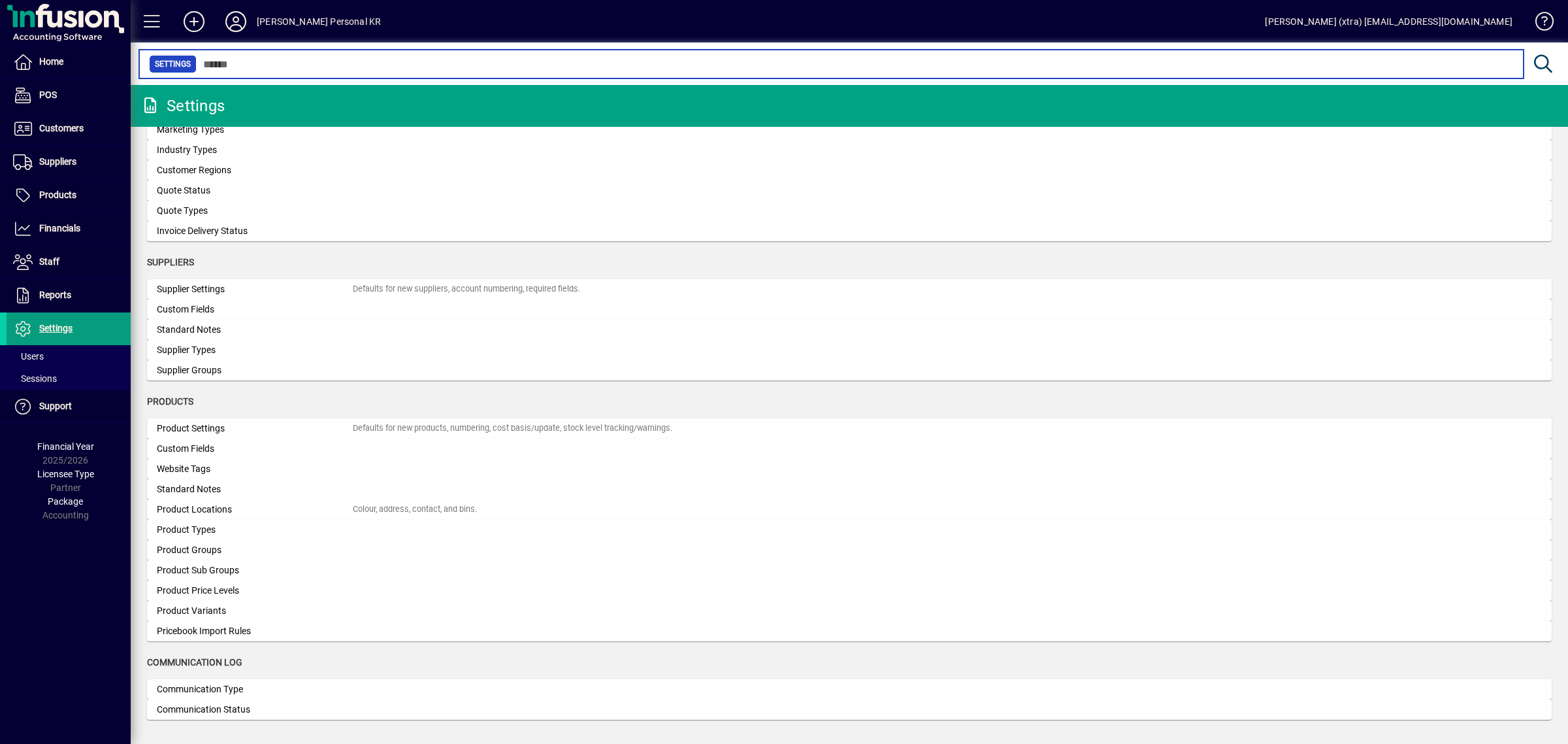
scroll to position [958, 0]
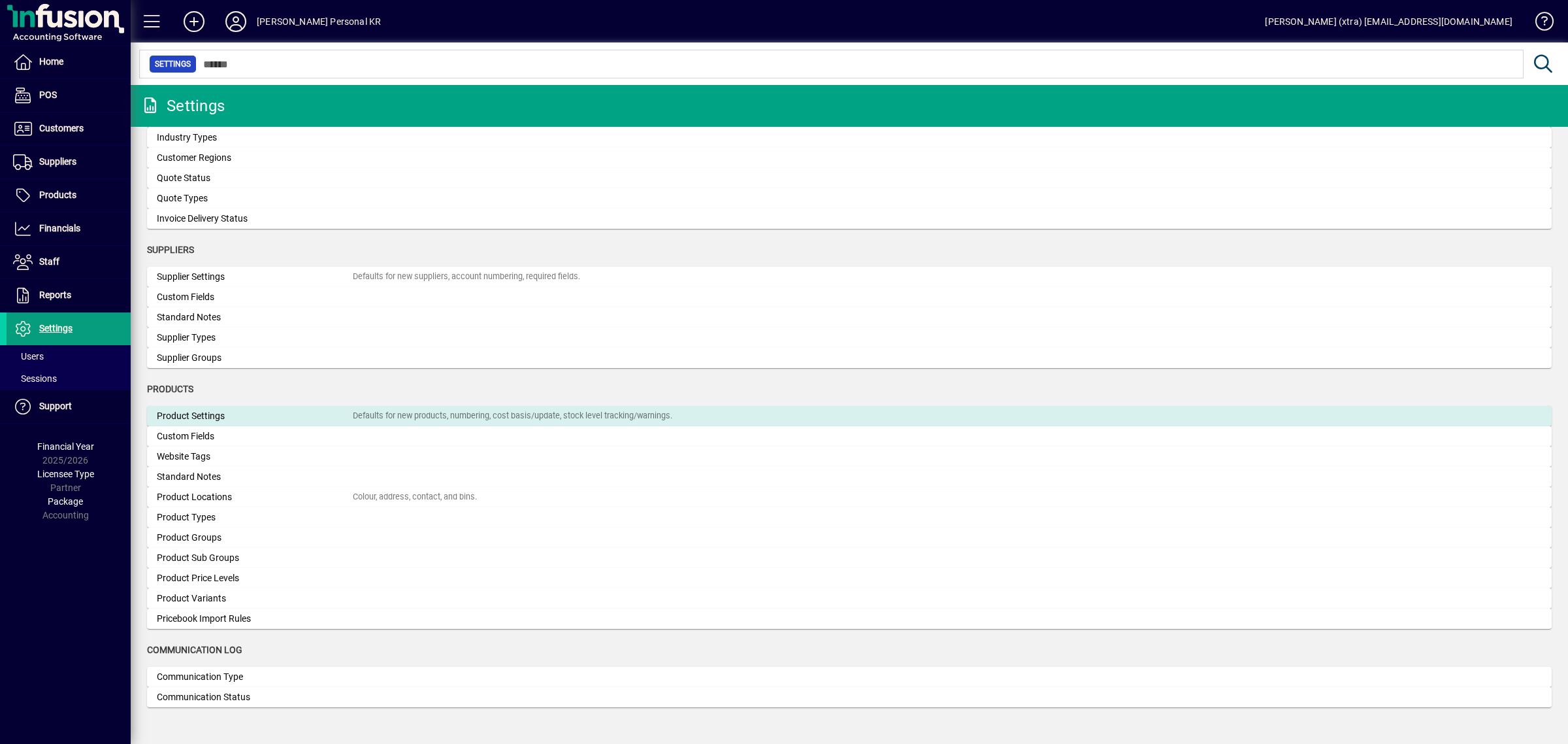
click at [197, 414] on div "Product Settings" at bounding box center [254, 416] width 196 height 14
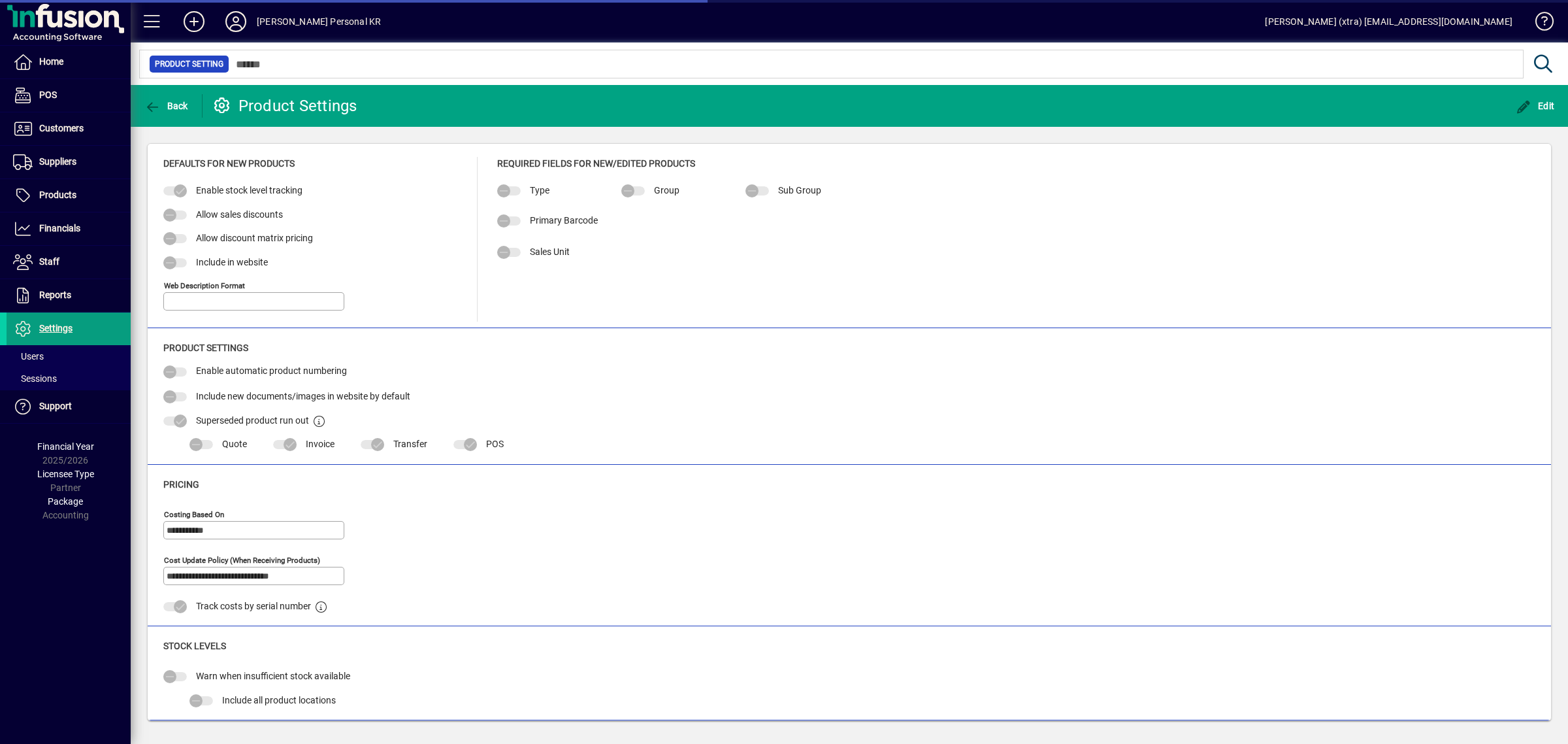
type input "**********"
click at [1542, 98] on span "button" at bounding box center [1535, 106] width 46 height 31
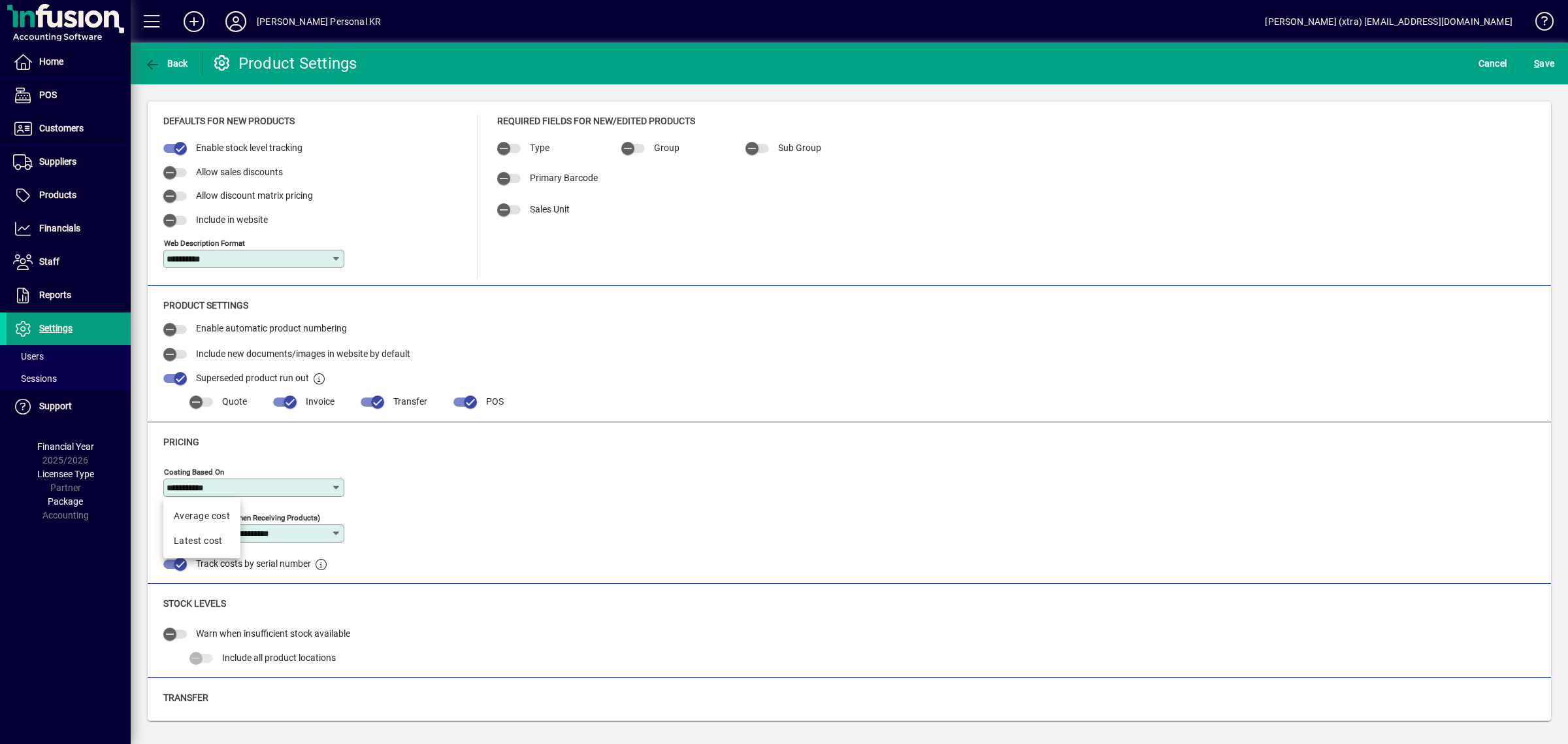
click at [240, 487] on input "**********" at bounding box center [249, 487] width 164 height 10
click at [201, 510] on div "Average cost" at bounding box center [202, 515] width 56 height 14
click at [1531, 52] on button "S ave" at bounding box center [1544, 64] width 27 height 24
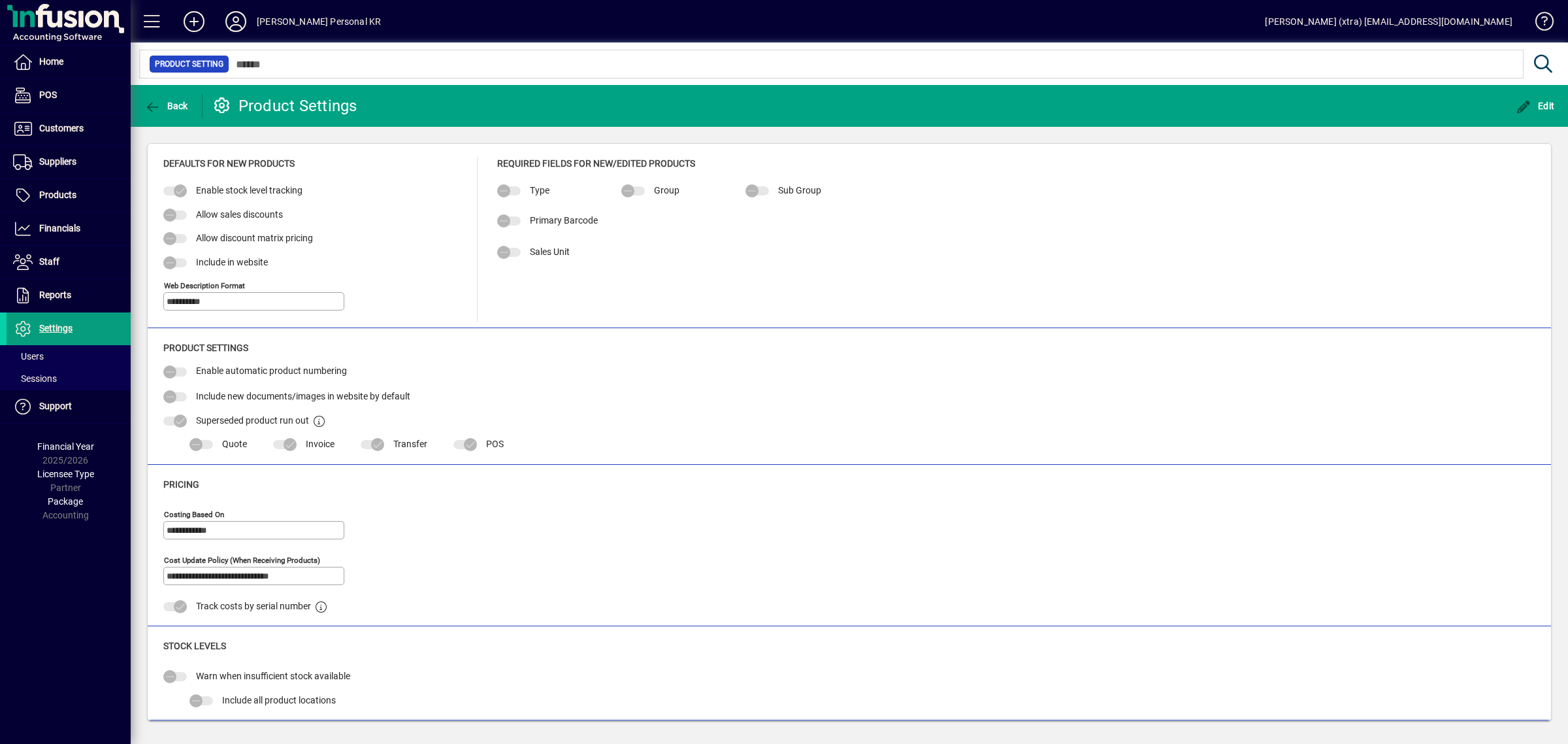
drag, startPoint x: 1533, startPoint y: 108, endPoint x: 1447, endPoint y: 125, distance: 87.7
click at [1529, 110] on span "Edit" at bounding box center [1535, 106] width 39 height 10
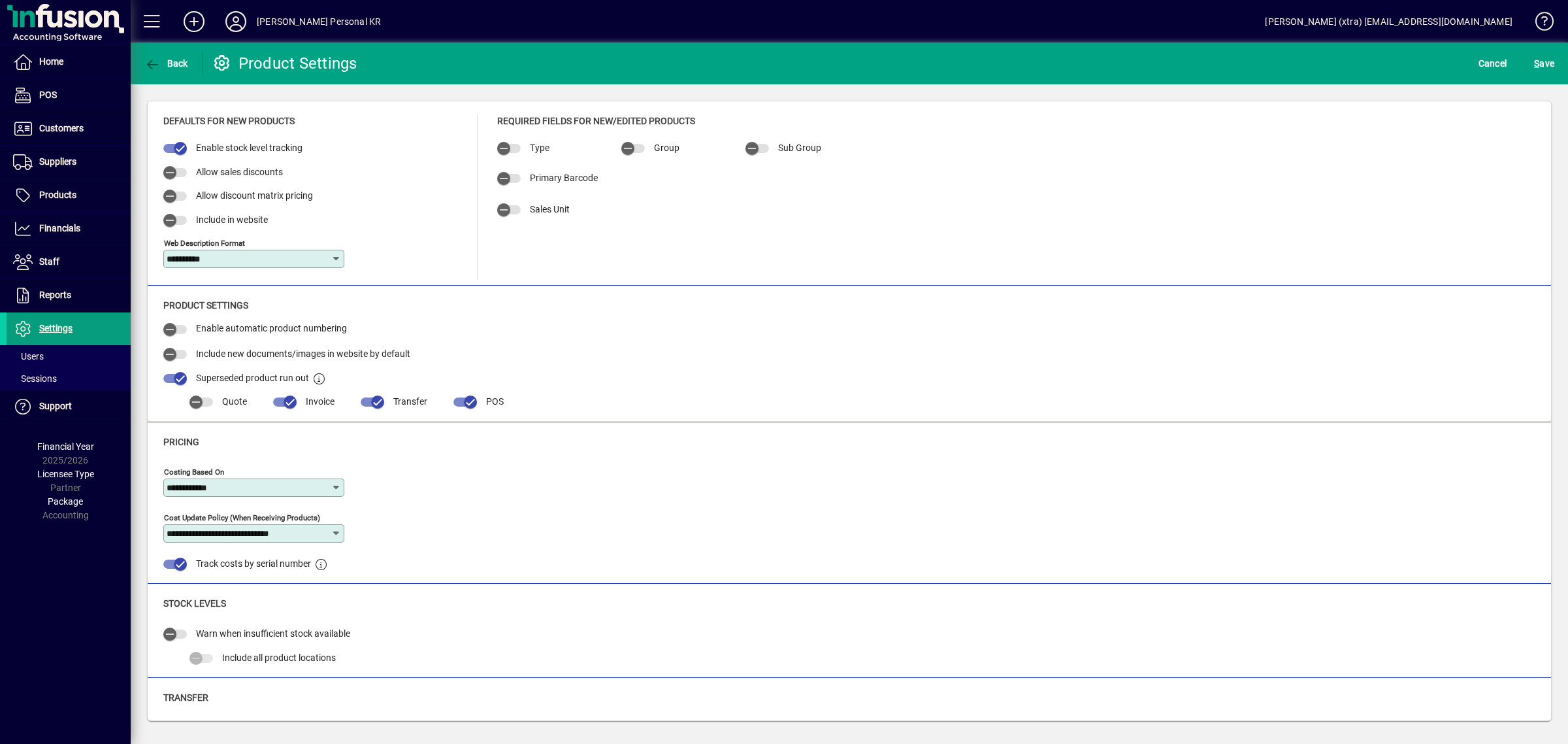
drag, startPoint x: 279, startPoint y: 474, endPoint x: 279, endPoint y: 484, distance: 10.0
click at [279, 484] on div "**********" at bounding box center [254, 481] width 181 height 31
click at [279, 484] on input "**********" at bounding box center [249, 487] width 164 height 10
click at [213, 537] on div "Latest cost" at bounding box center [202, 540] width 56 height 14
type input "**********"
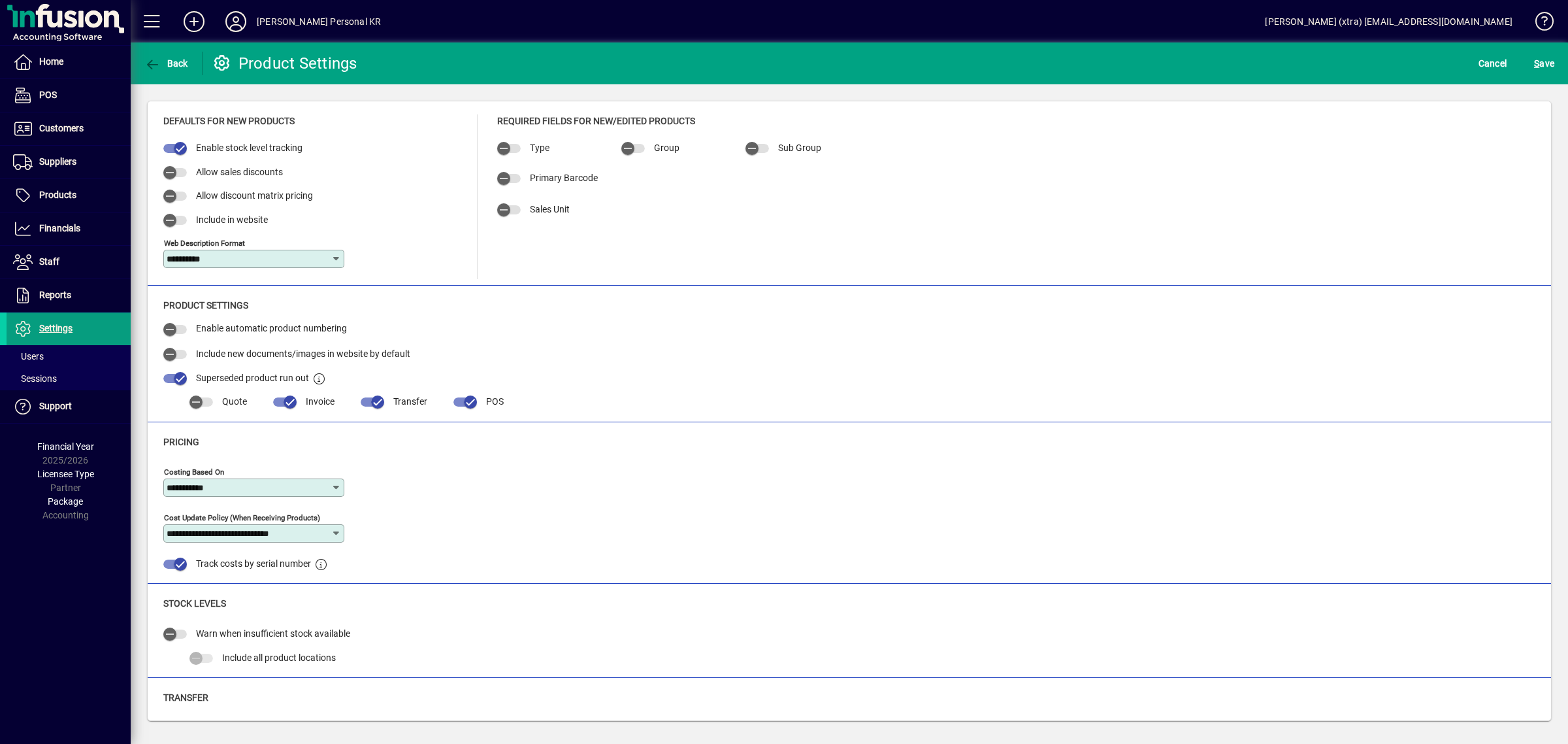
click at [1531, 52] on button "S ave" at bounding box center [1544, 64] width 27 height 24
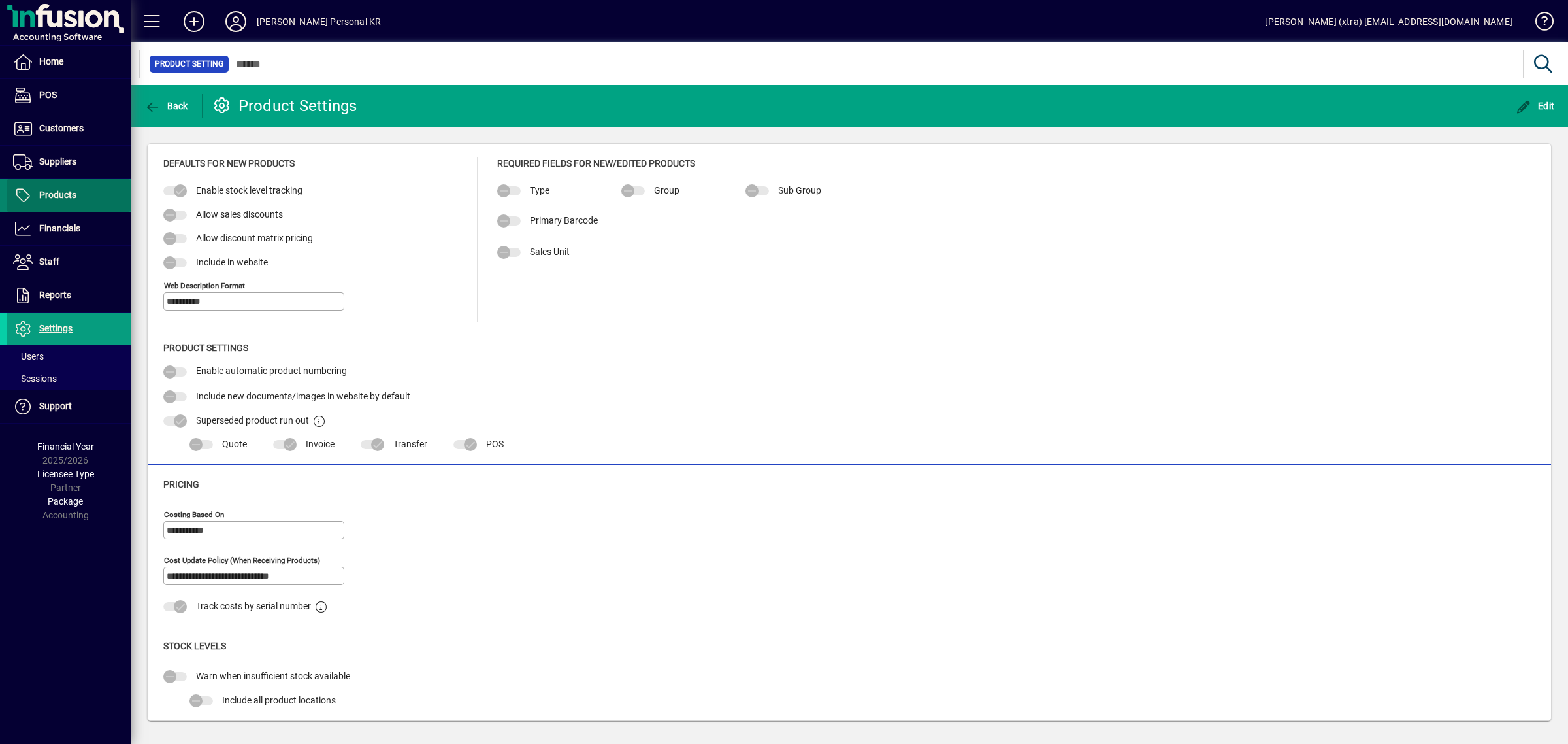
click at [86, 199] on span at bounding box center [68, 196] width 124 height 31
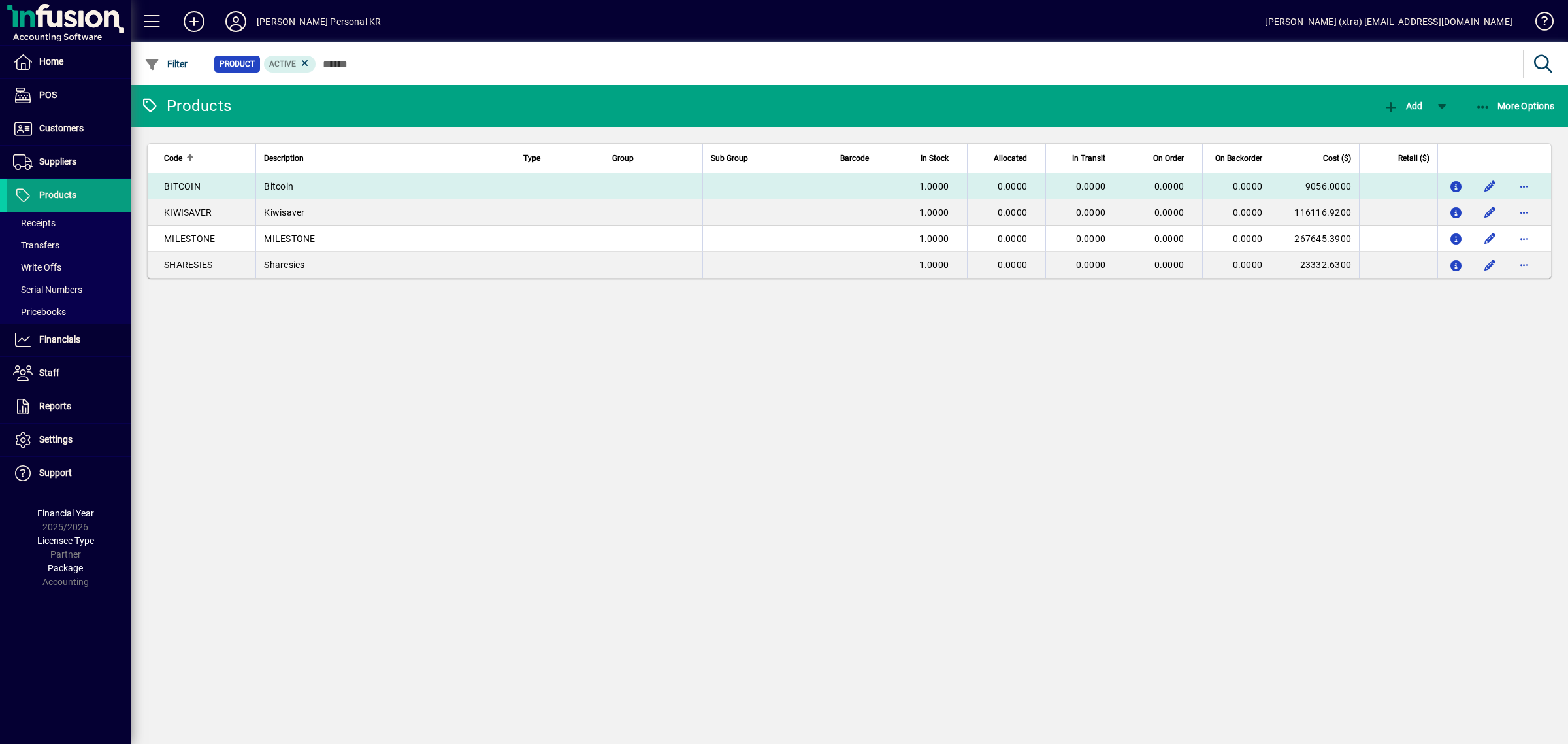
click at [1310, 181] on td "9056.0000" at bounding box center [1319, 186] width 79 height 26
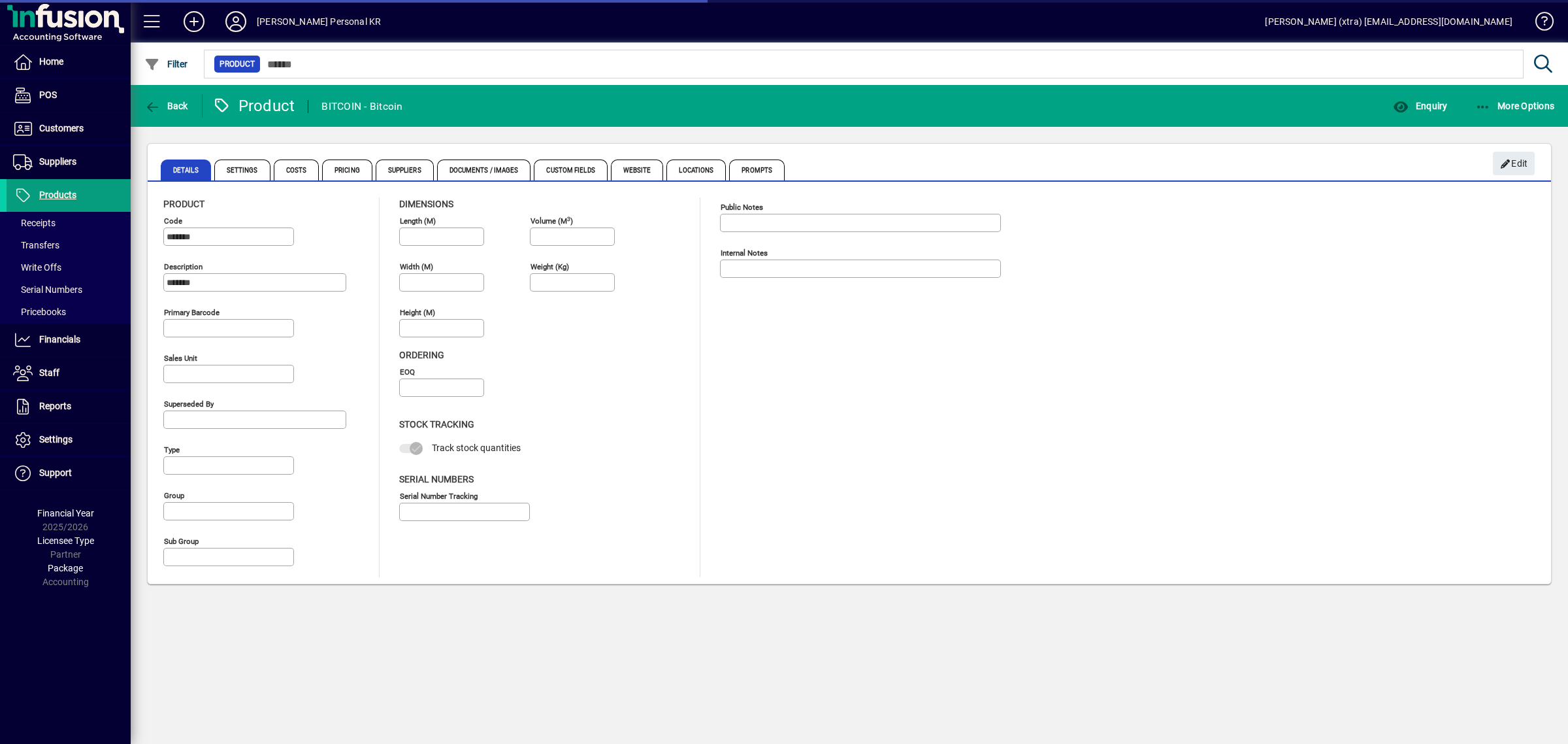
type input "****"
click at [299, 165] on span "Costs" at bounding box center [296, 170] width 46 height 21
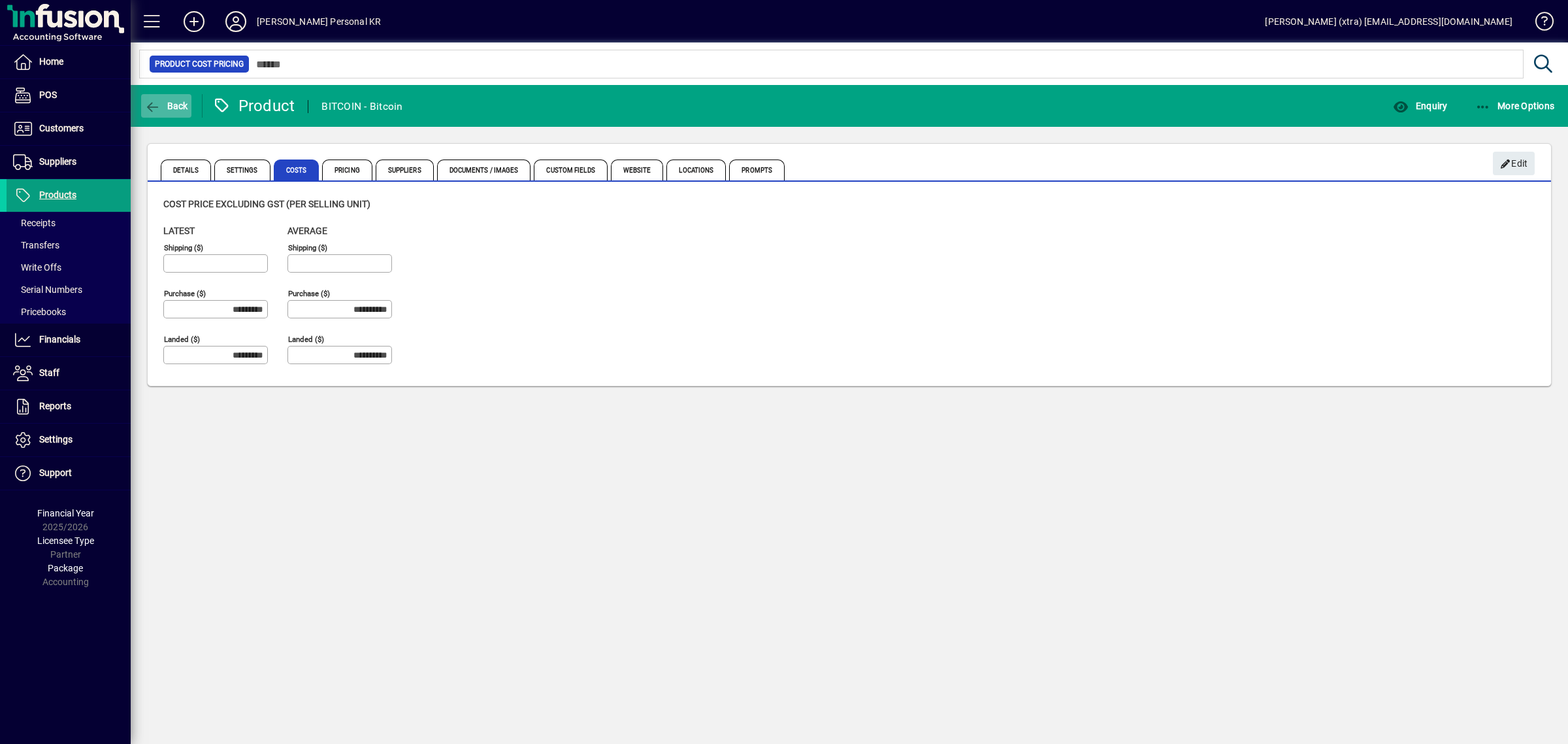
click at [165, 106] on span "Back" at bounding box center [166, 106] width 44 height 10
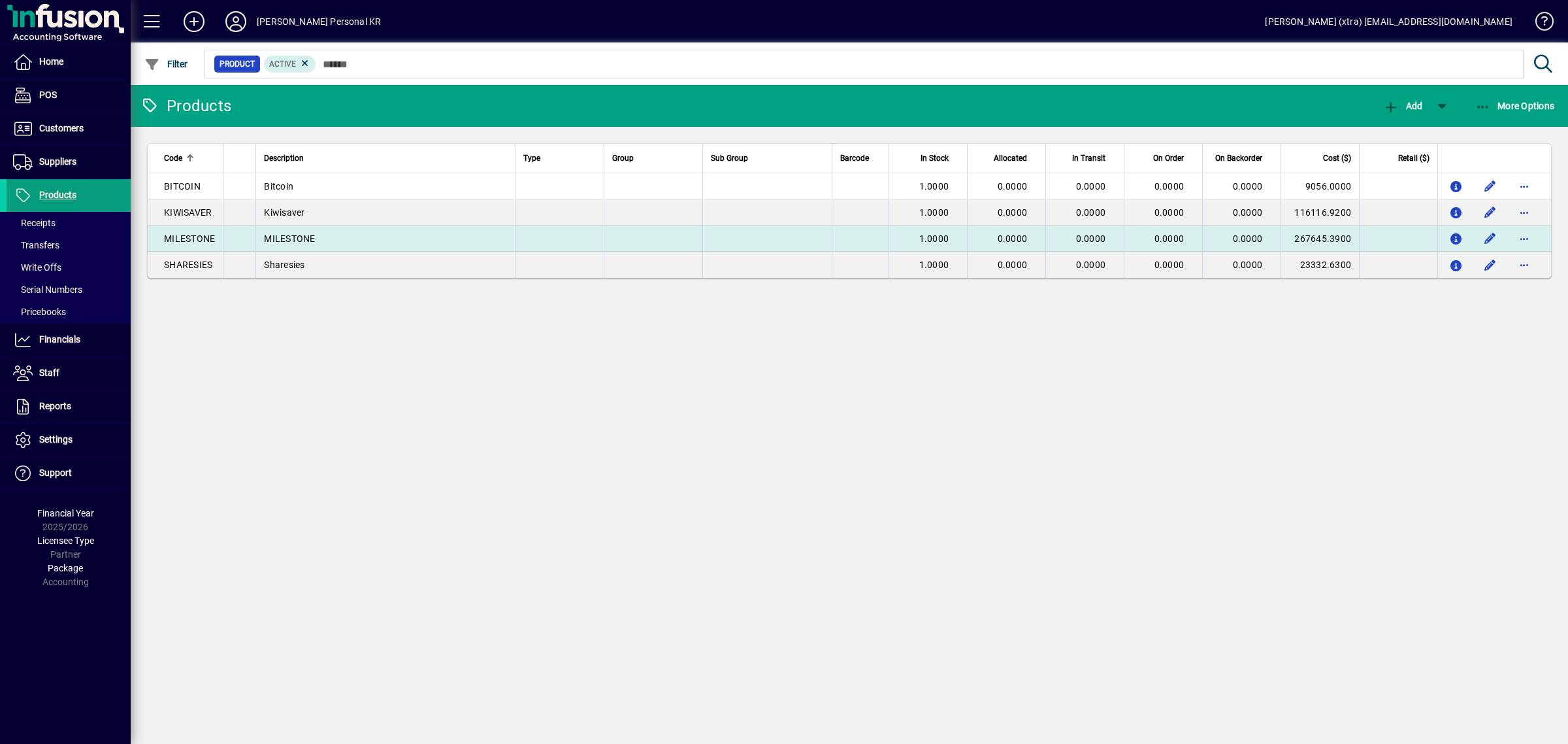
click at [379, 237] on td "MILESTONE" at bounding box center [385, 239] width 258 height 26
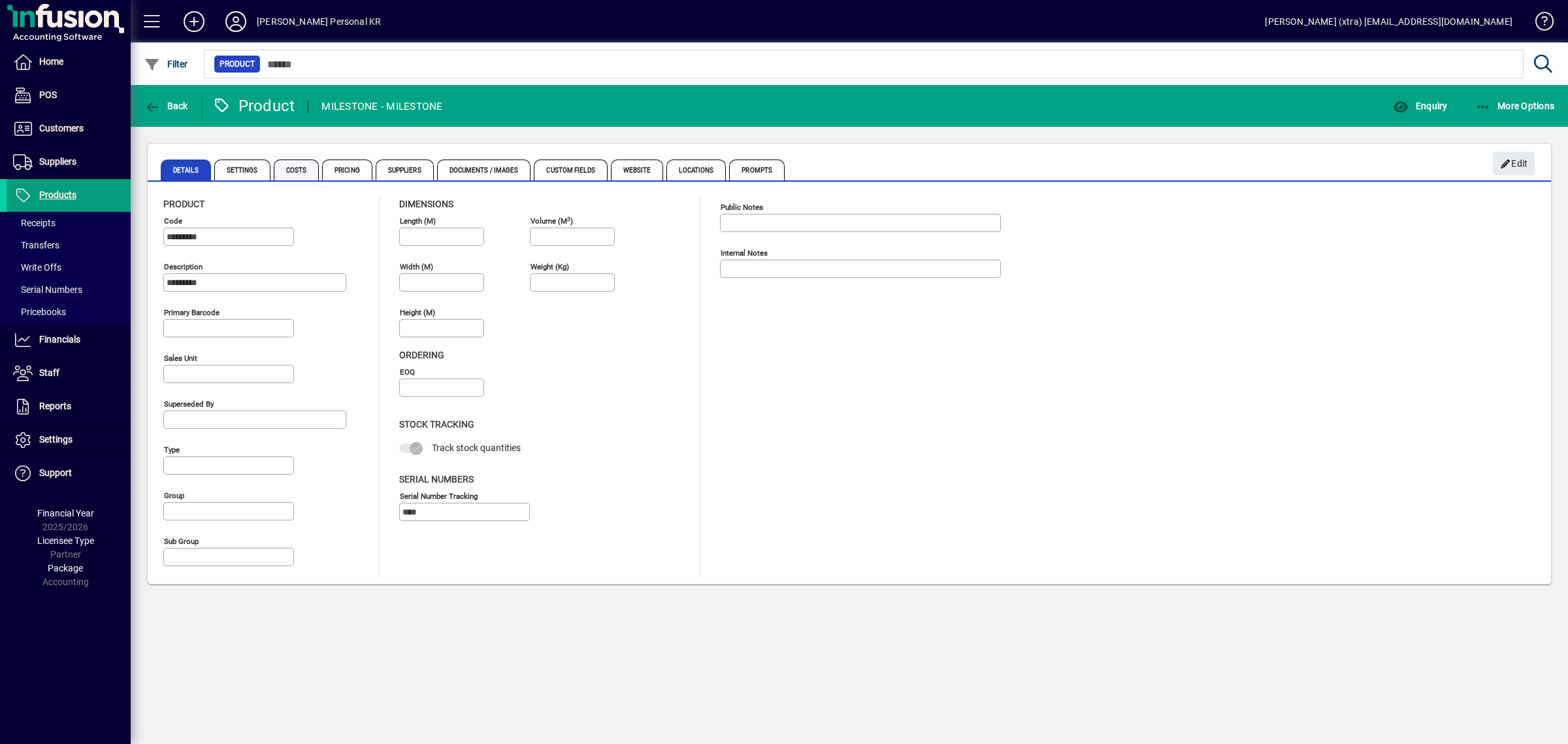
click at [289, 169] on span "Costs" at bounding box center [296, 170] width 46 height 21
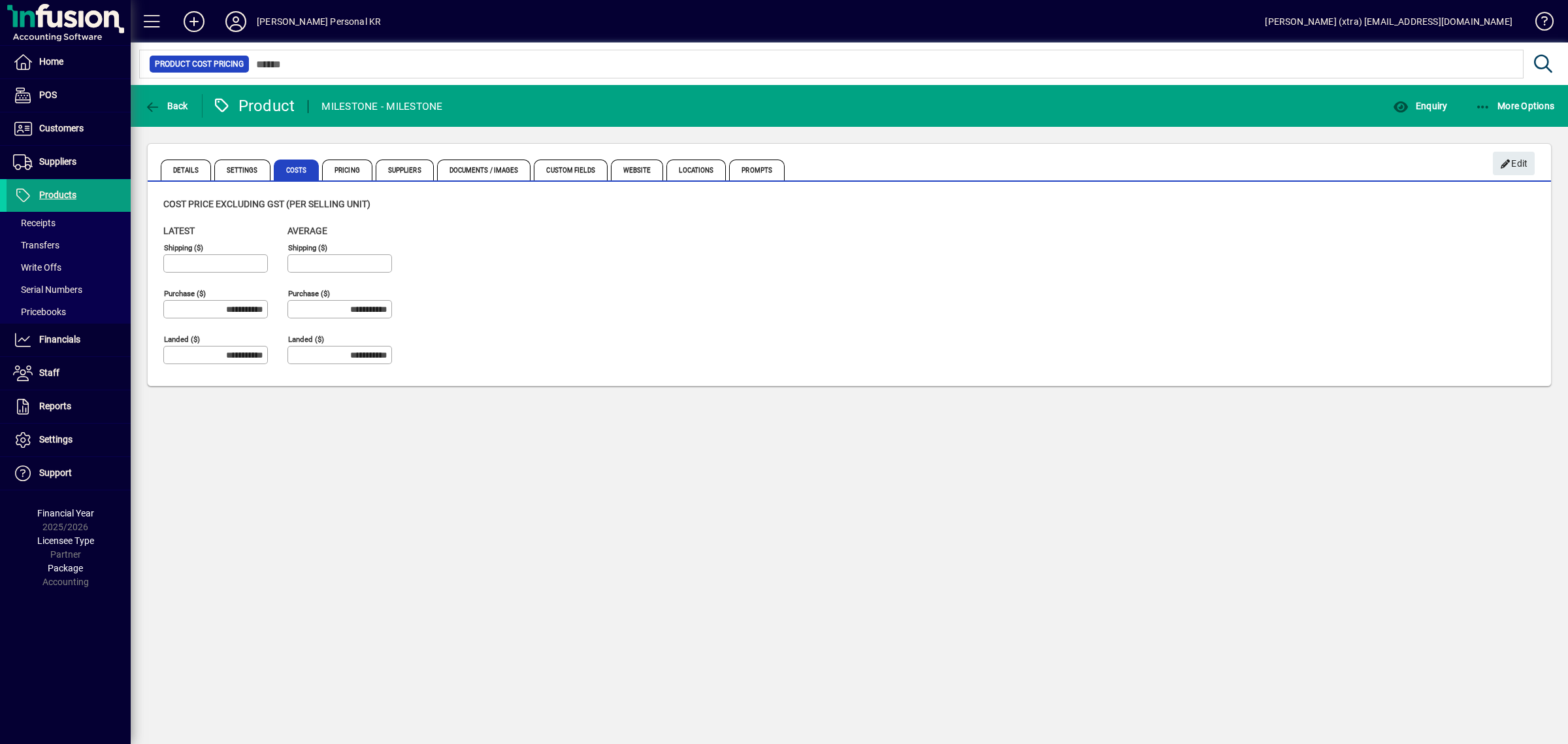
click at [899, 265] on div "**********" at bounding box center [849, 300] width 1372 height 151
click at [969, 383] on div "**********" at bounding box center [849, 285] width 1403 height 201
click at [553, 449] on div "**********" at bounding box center [849, 415] width 1437 height 659
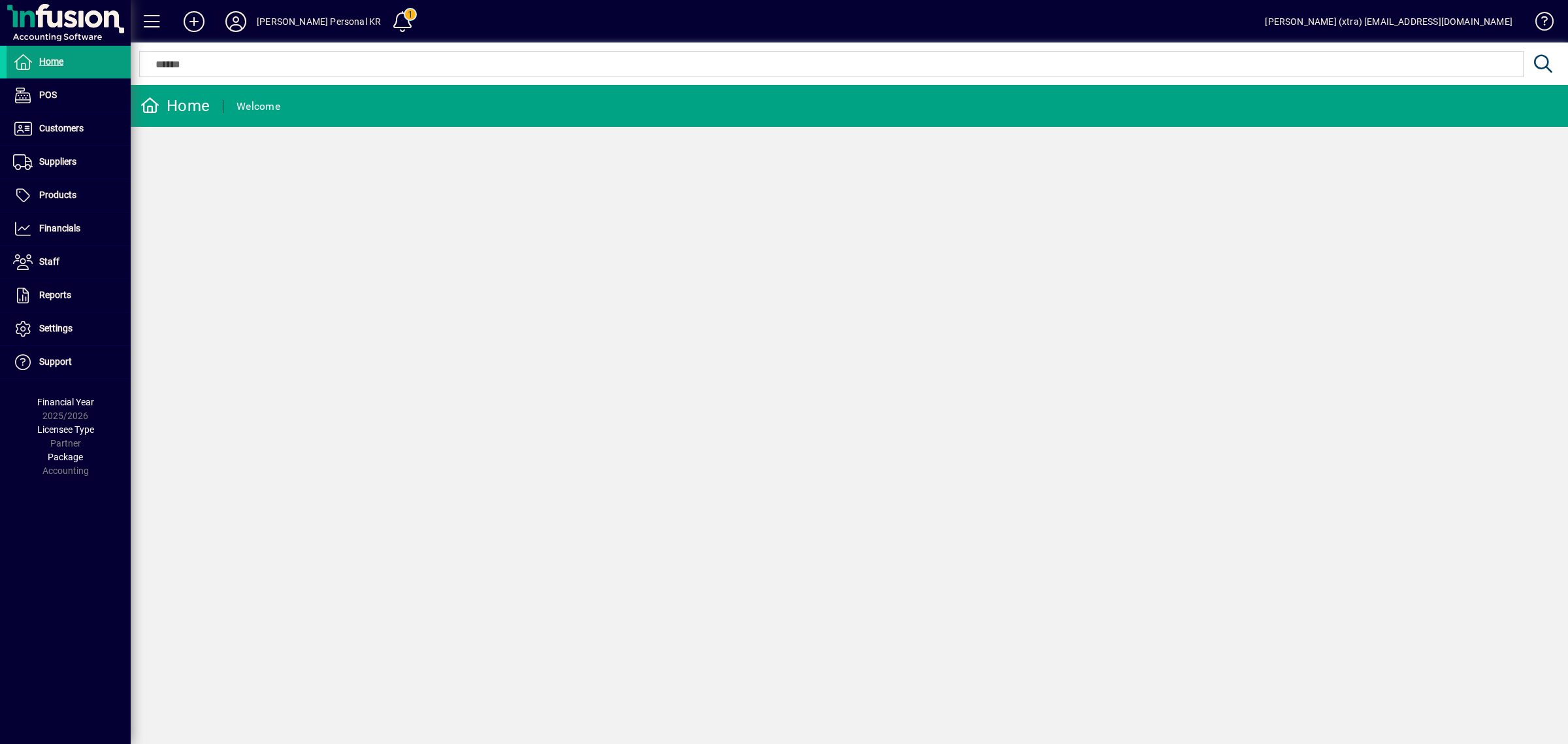
click at [231, 12] on icon at bounding box center [236, 22] width 26 height 21
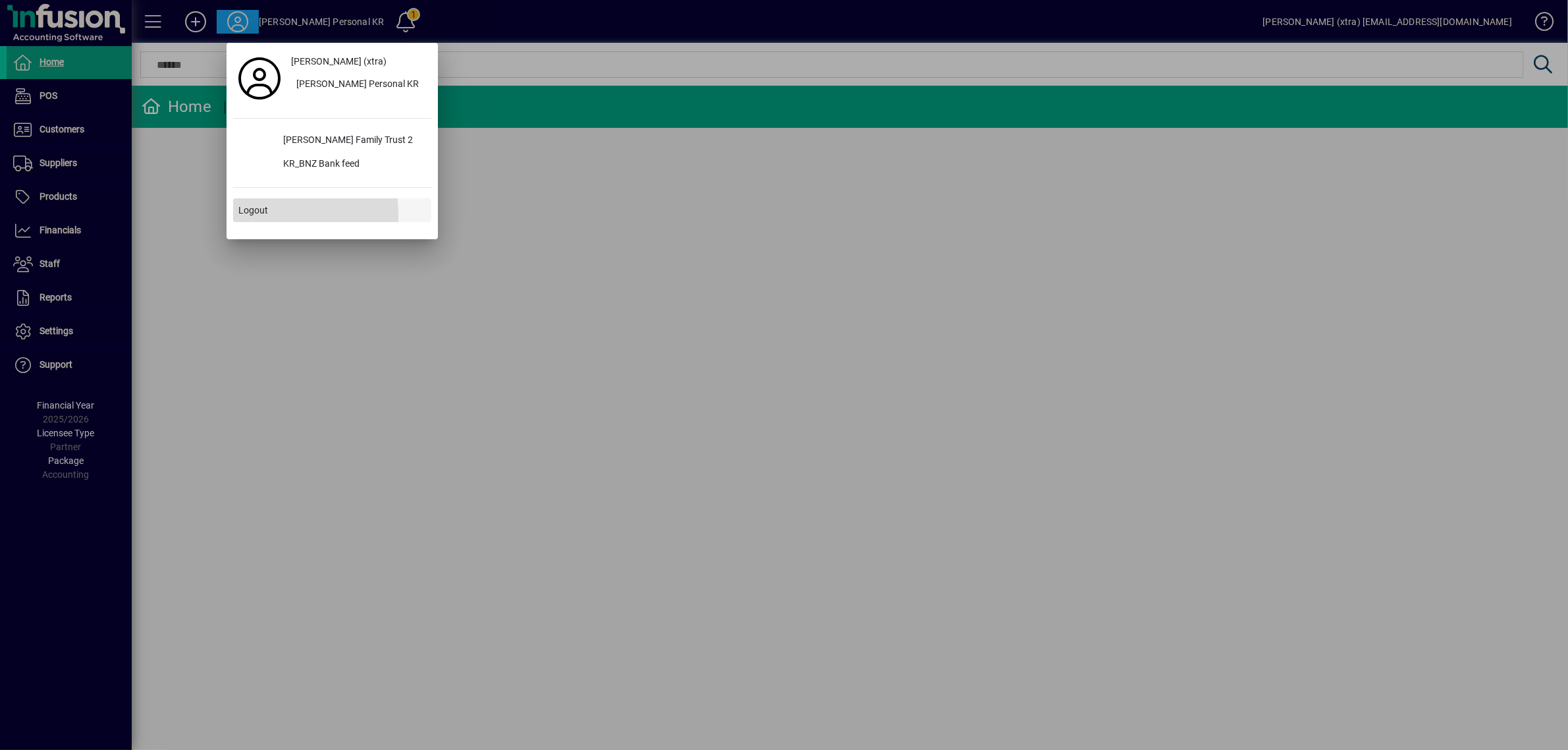
click at [258, 216] on span "Logout" at bounding box center [253, 210] width 30 height 14
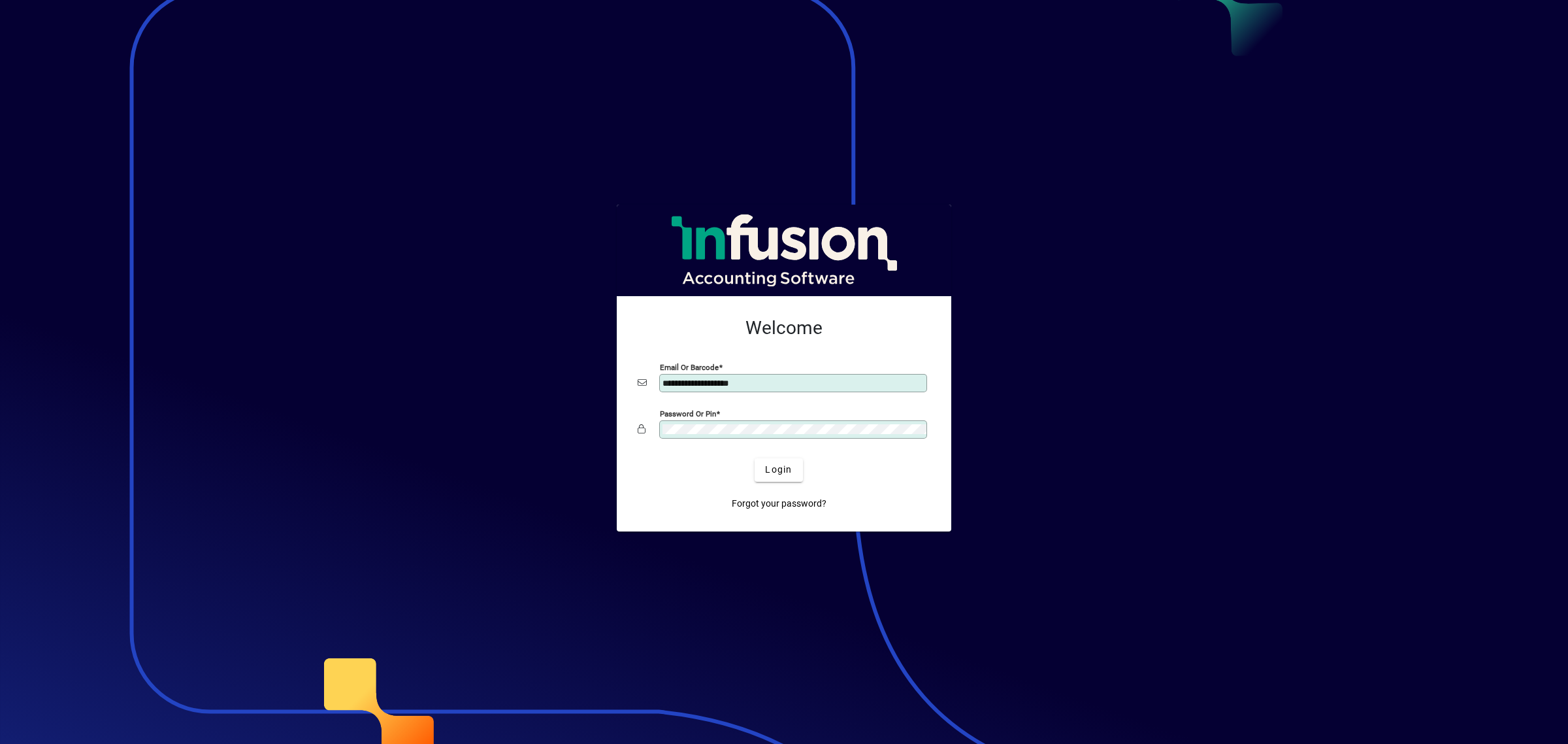
drag, startPoint x: 767, startPoint y: 381, endPoint x: 510, endPoint y: 247, distance: 289.8
click at [340, 314] on app-login-layout "**********" at bounding box center [784, 372] width 1568 height 744
type input "**********"
click at [788, 469] on span "Login" at bounding box center [778, 469] width 27 height 14
